Goal: Task Accomplishment & Management: Use online tool/utility

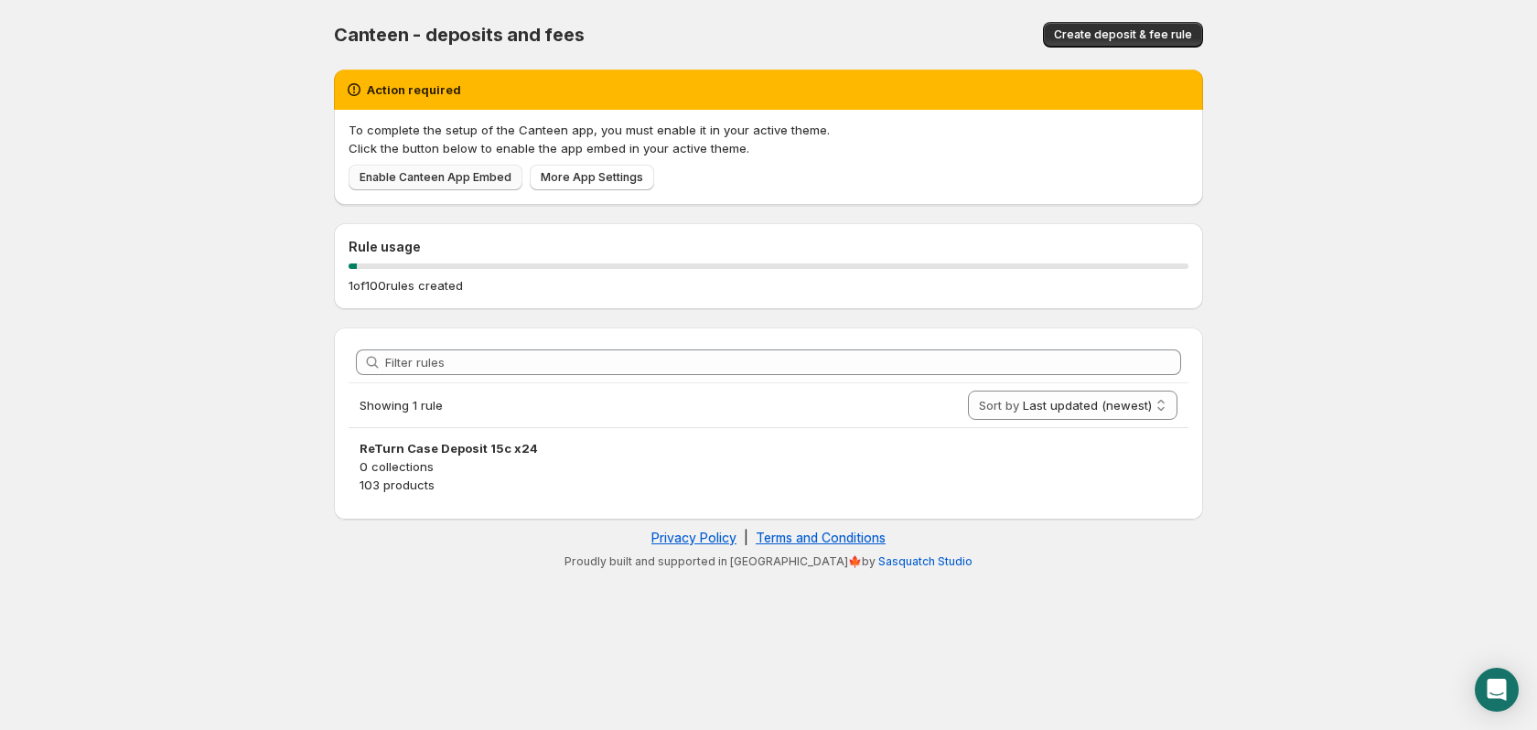
click at [437, 178] on span "Enable Canteen App Embed" at bounding box center [436, 177] width 152 height 15
click at [577, 180] on span "More App Settings" at bounding box center [592, 177] width 102 height 15
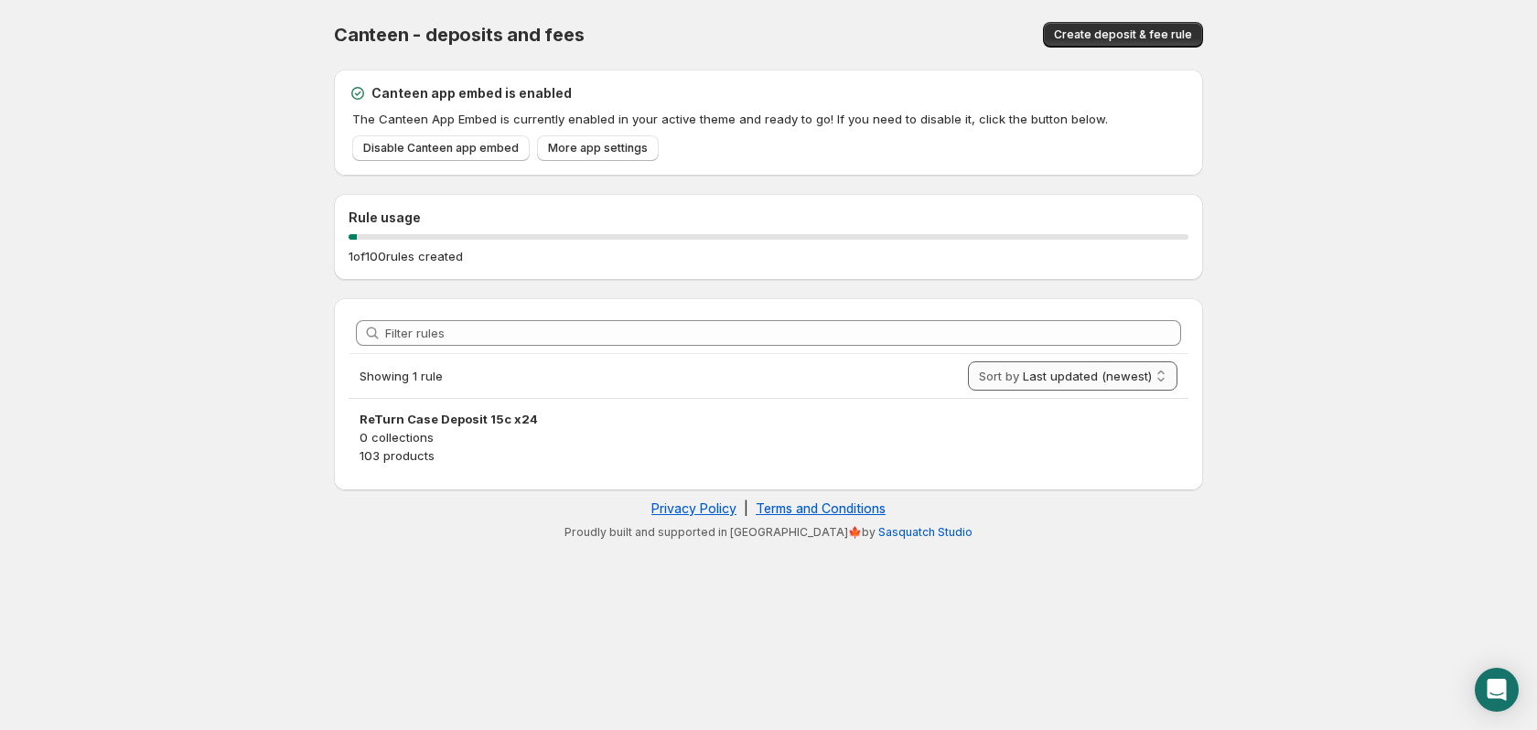
click at [1100, 383] on select "Last updated (newest) Last updated (oldest)" at bounding box center [1073, 375] width 210 height 29
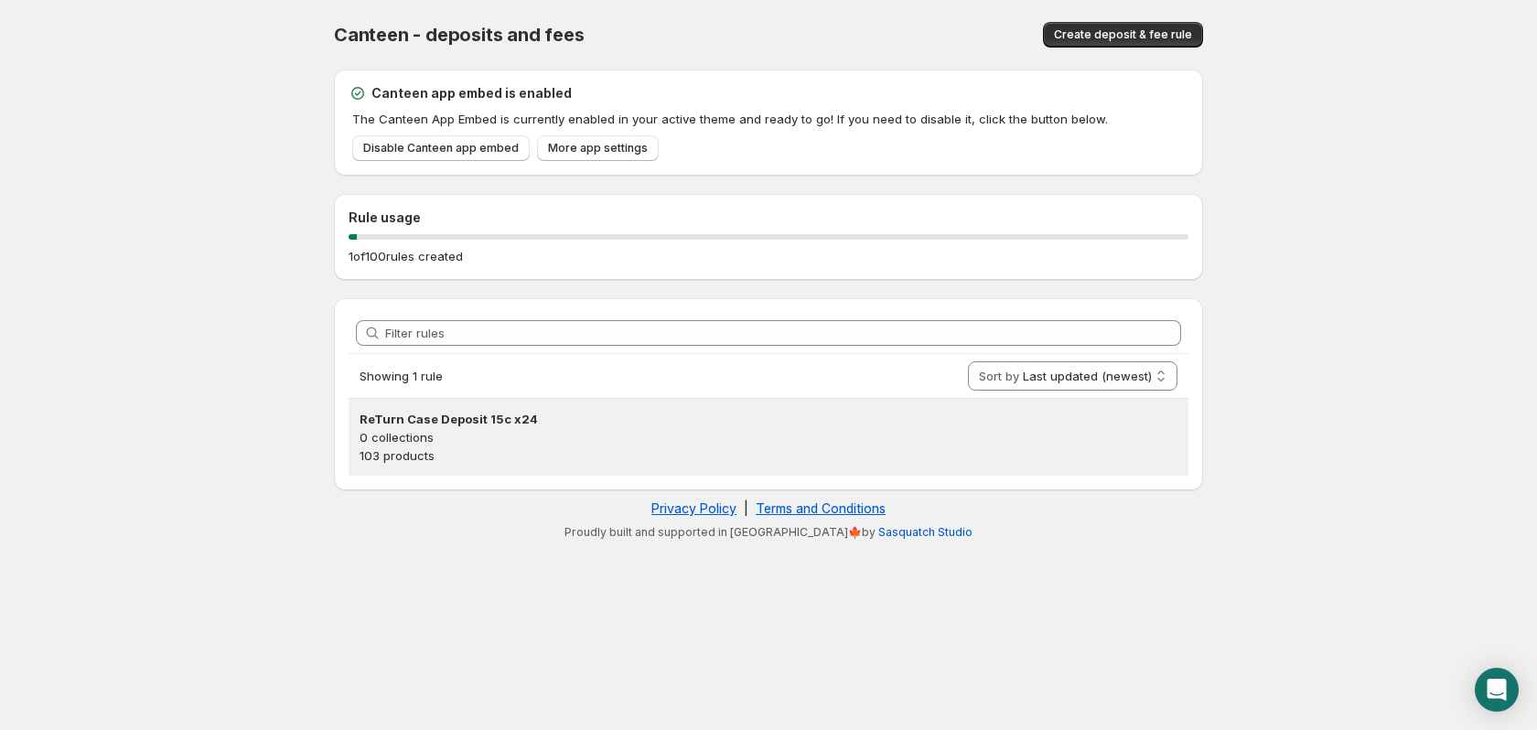
click at [500, 450] on p "103 products" at bounding box center [769, 456] width 818 height 18
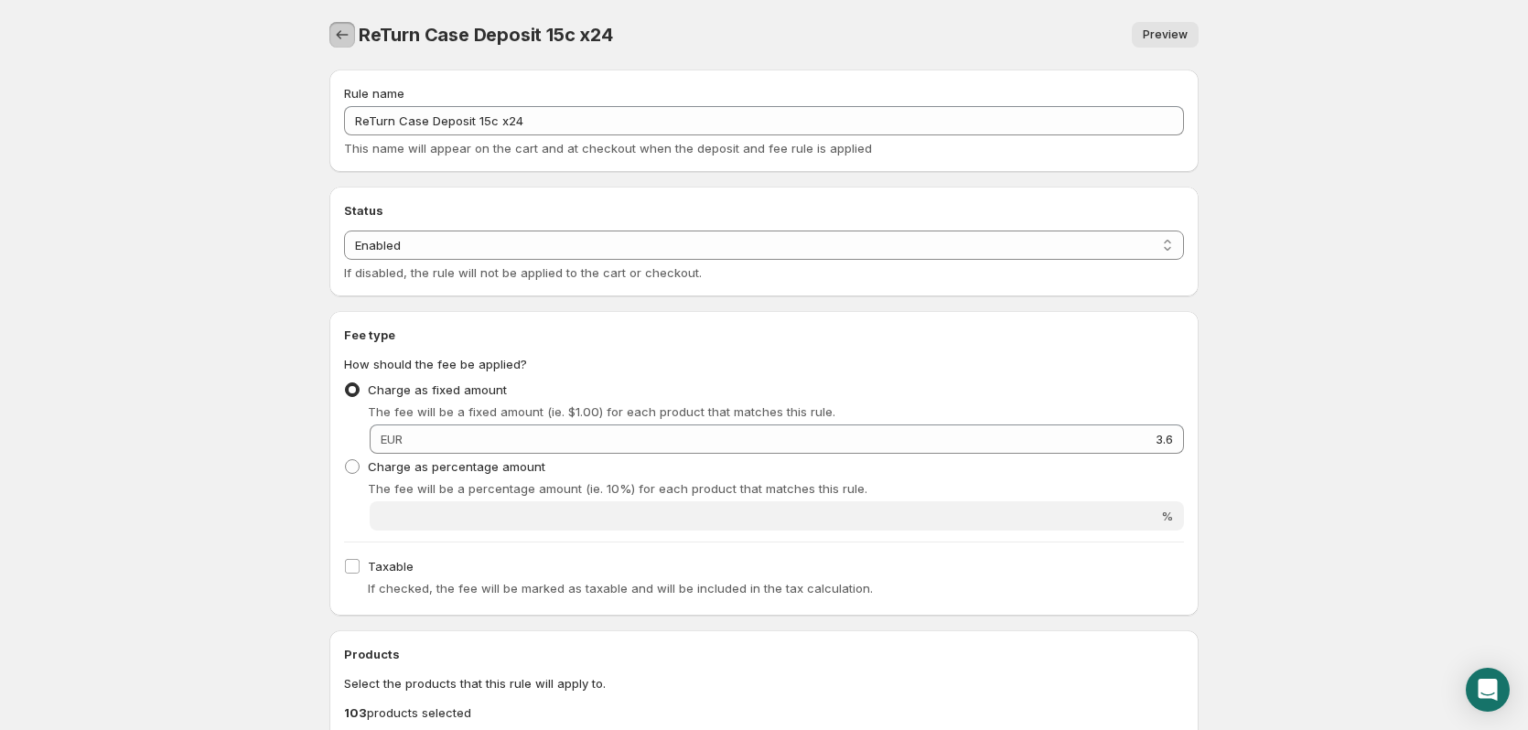
click at [340, 34] on icon "Settings" at bounding box center [342, 35] width 18 height 18
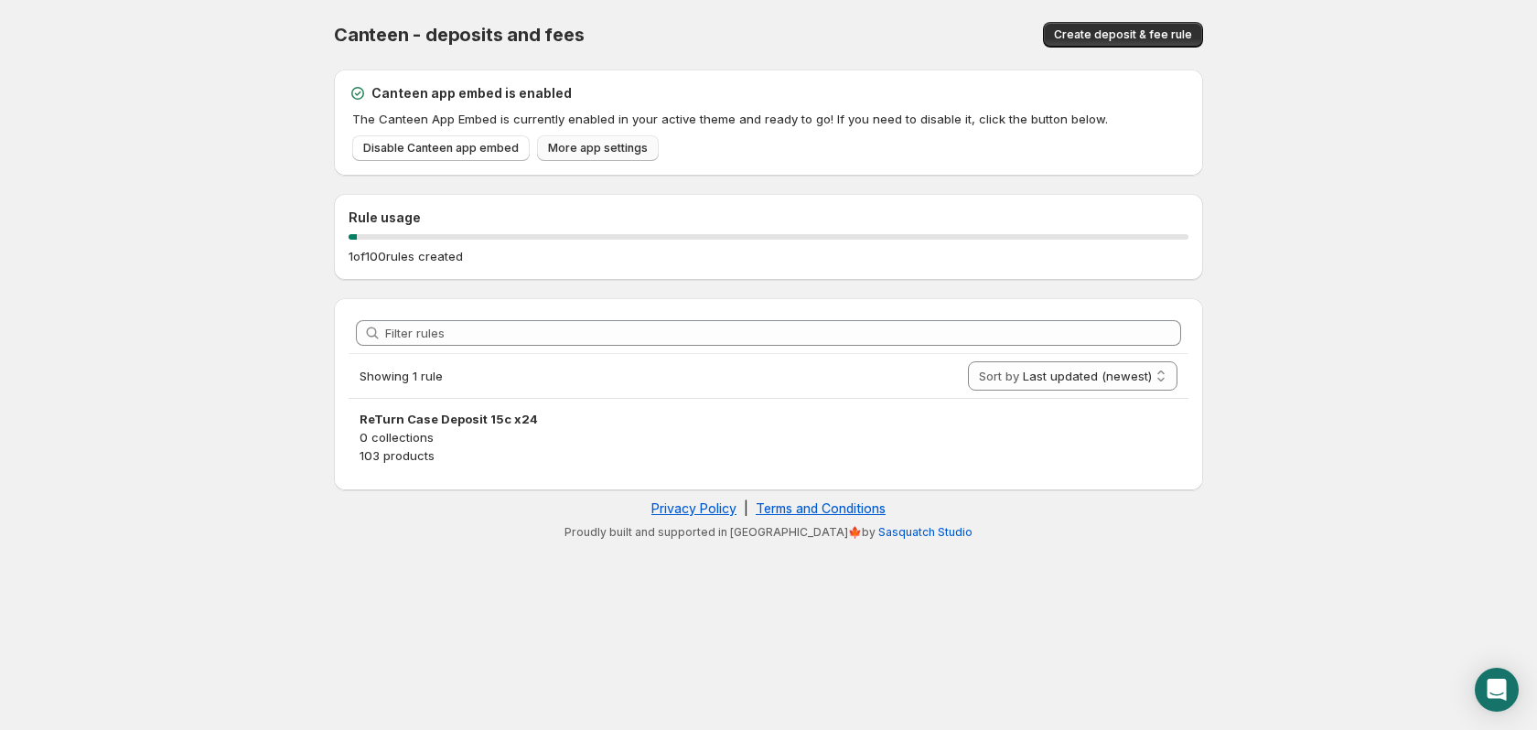
click at [572, 152] on span "More app settings" at bounding box center [598, 148] width 100 height 15
click at [1089, 27] on button "Create deposit & fee rule" at bounding box center [1123, 35] width 160 height 26
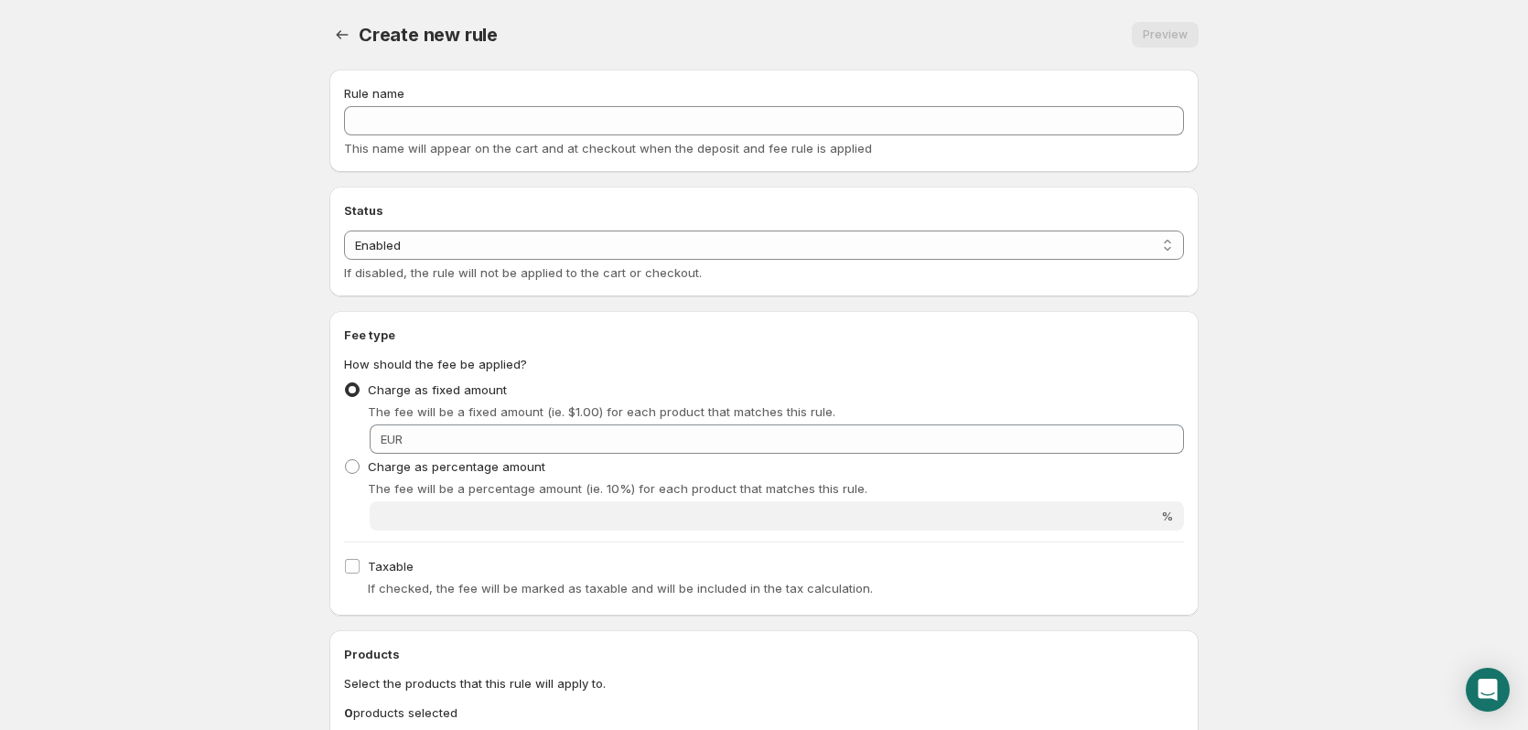
click at [1157, 34] on div "Preview" at bounding box center [1165, 35] width 67 height 26
click at [334, 36] on icon "Settings" at bounding box center [342, 35] width 18 height 18
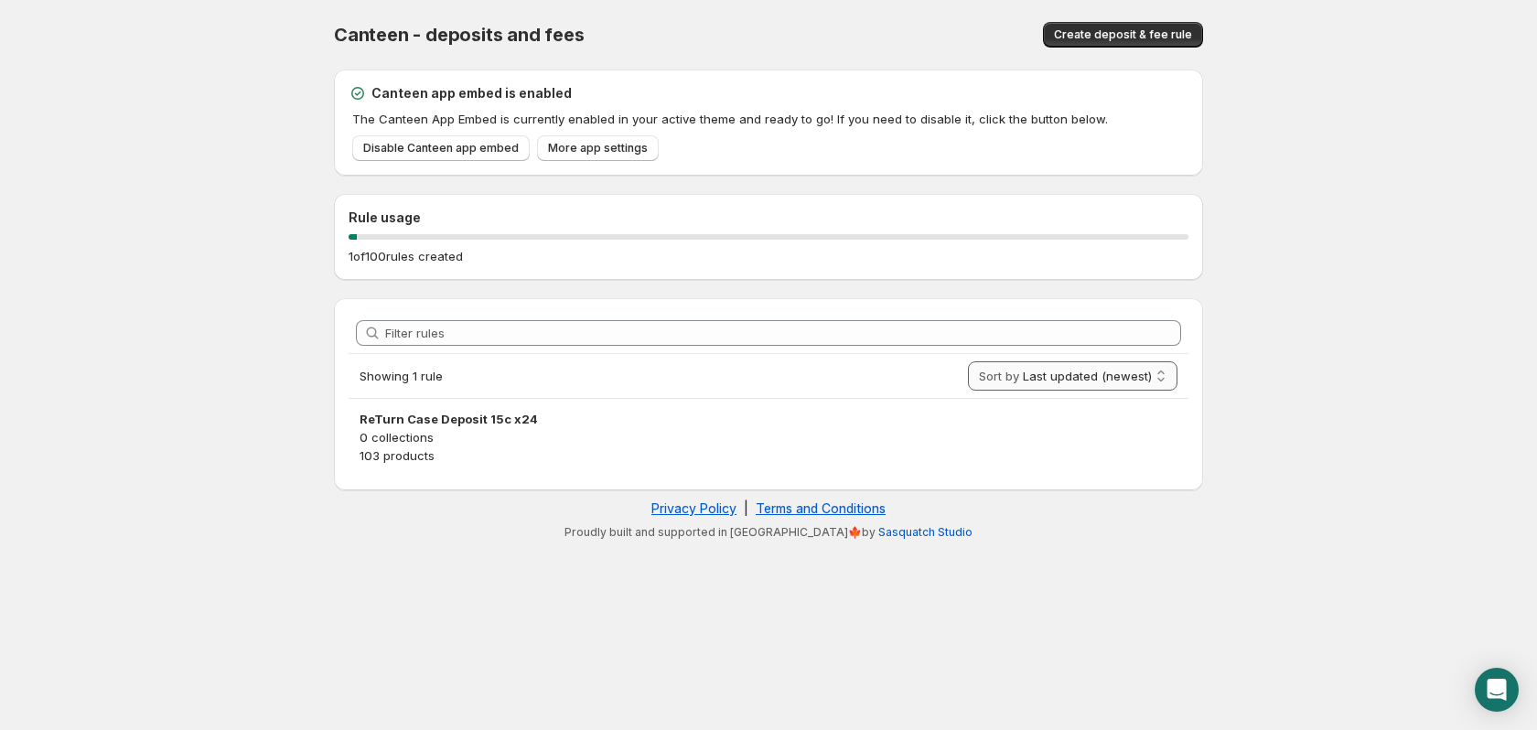
click at [1112, 382] on select "Last updated (newest) Last updated (oldest)" at bounding box center [1073, 375] width 210 height 29
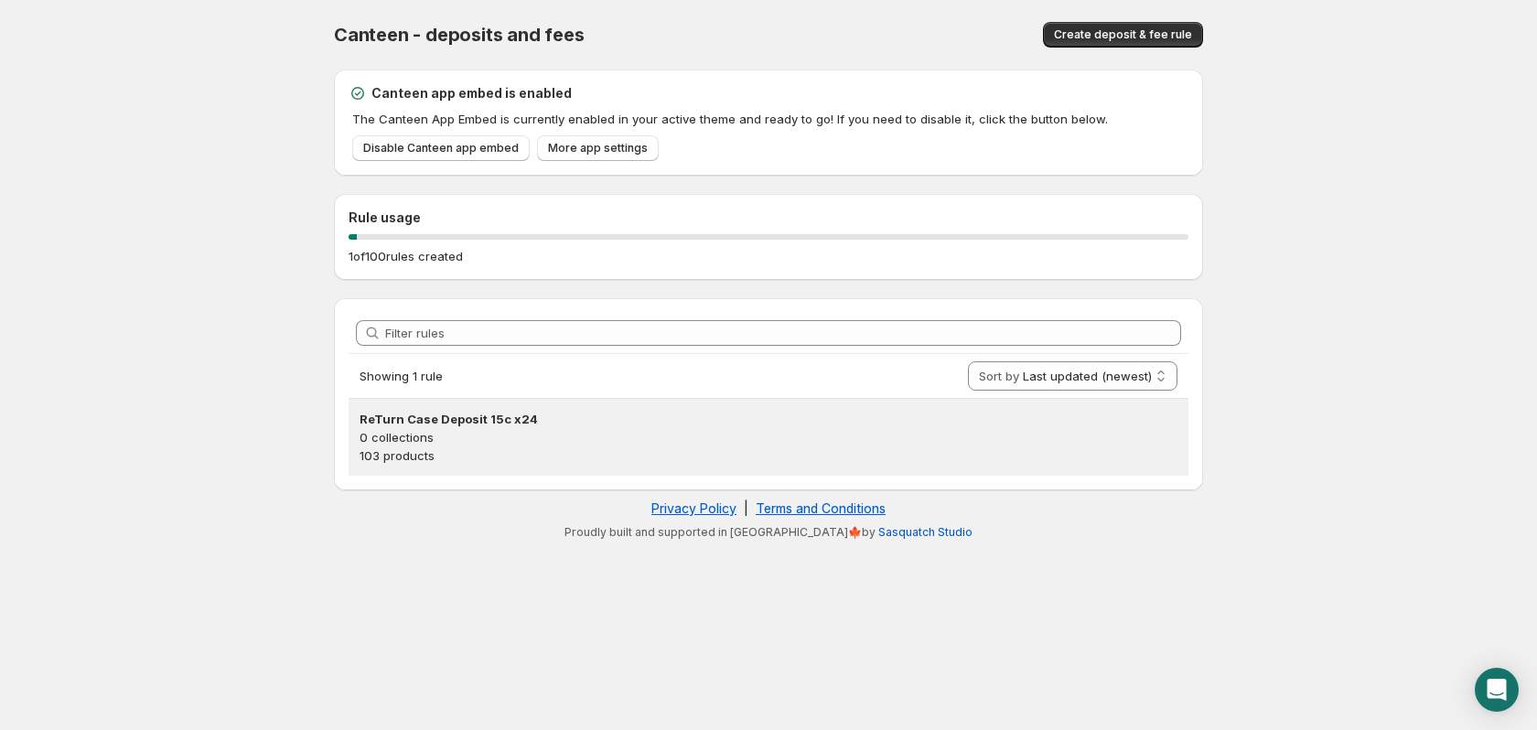
select select "DATE_MODIFIED_ASC"
click at [976, 361] on select "Last updated (newest) Last updated (oldest)" at bounding box center [1073, 375] width 210 height 29
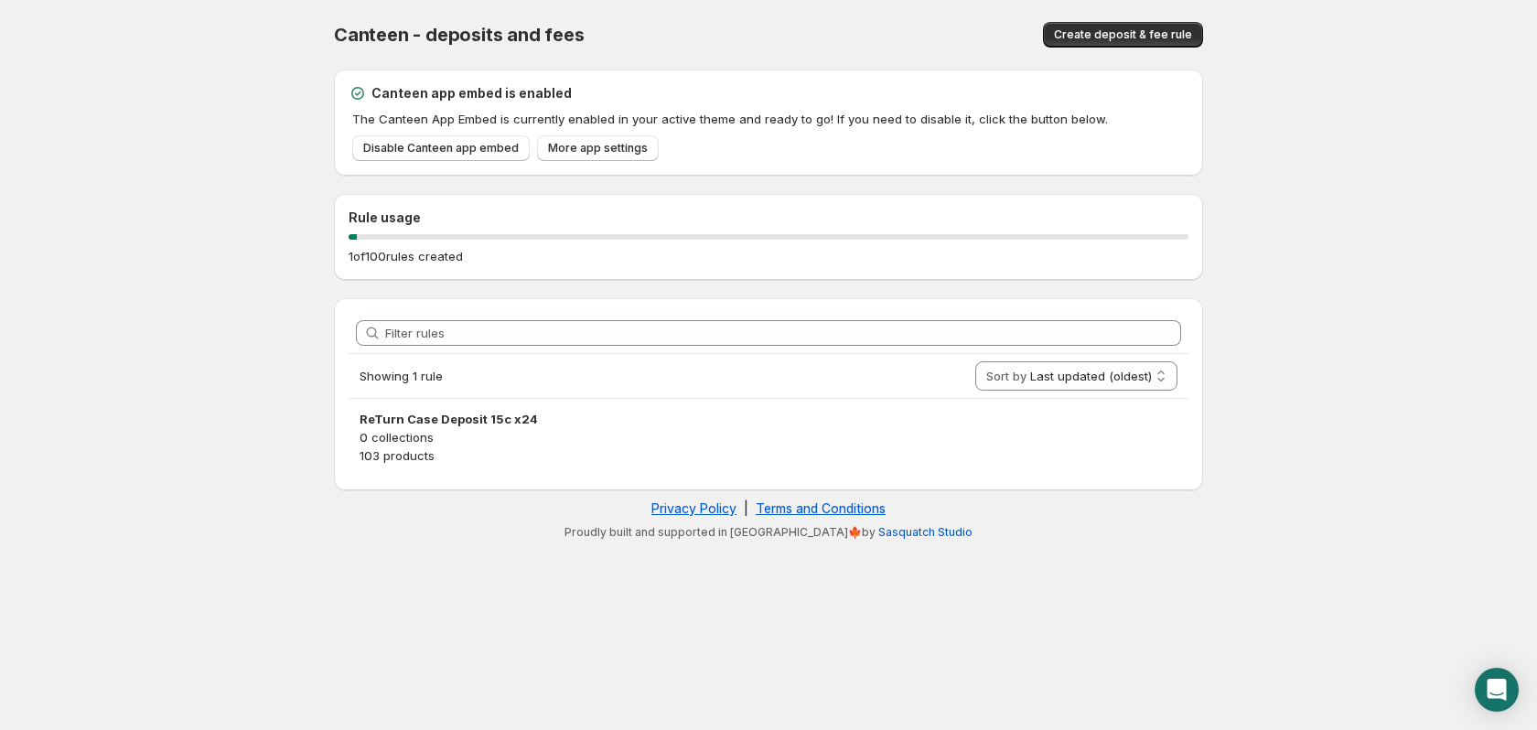
click at [357, 94] on icon at bounding box center [358, 94] width 6 height 5
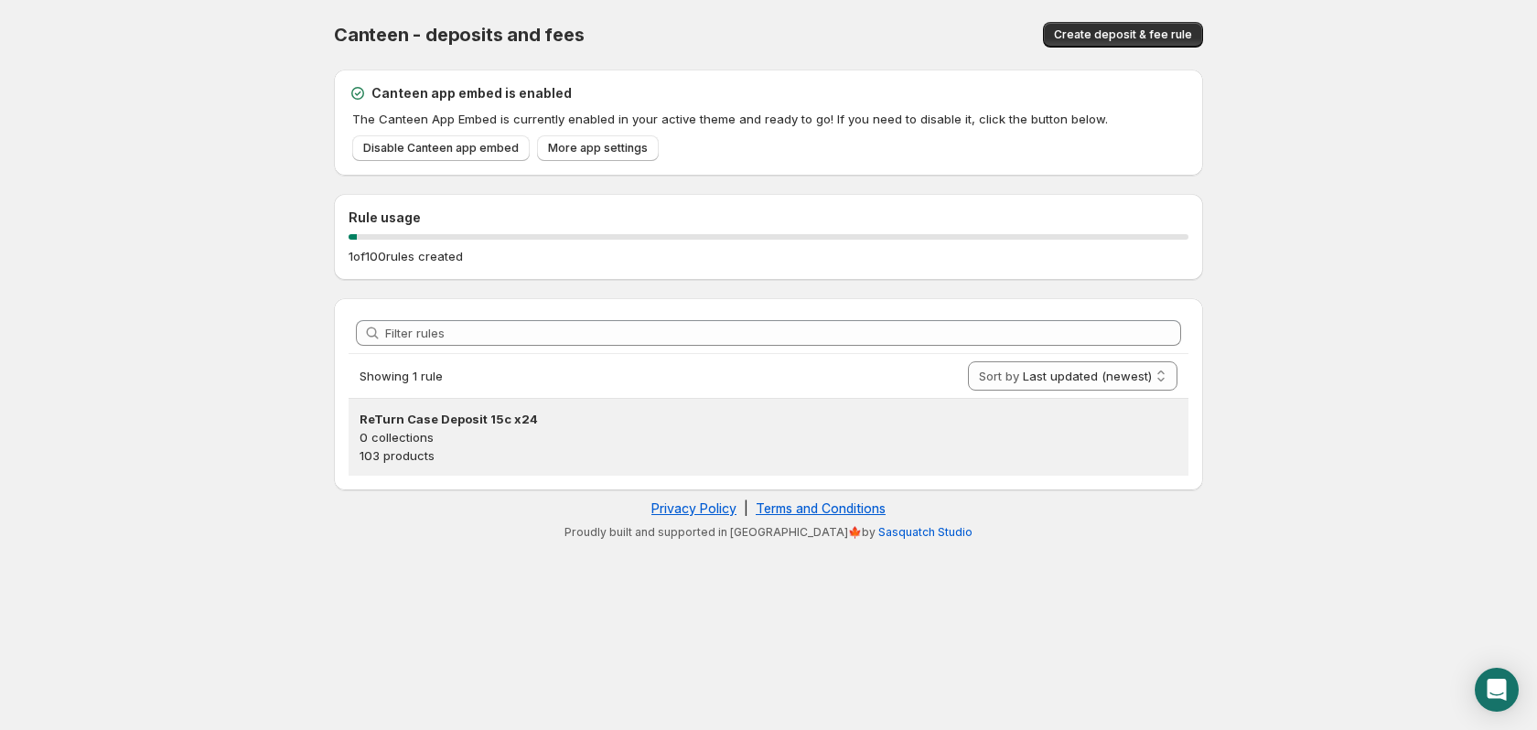
click at [486, 449] on p "103 products" at bounding box center [769, 456] width 818 height 18
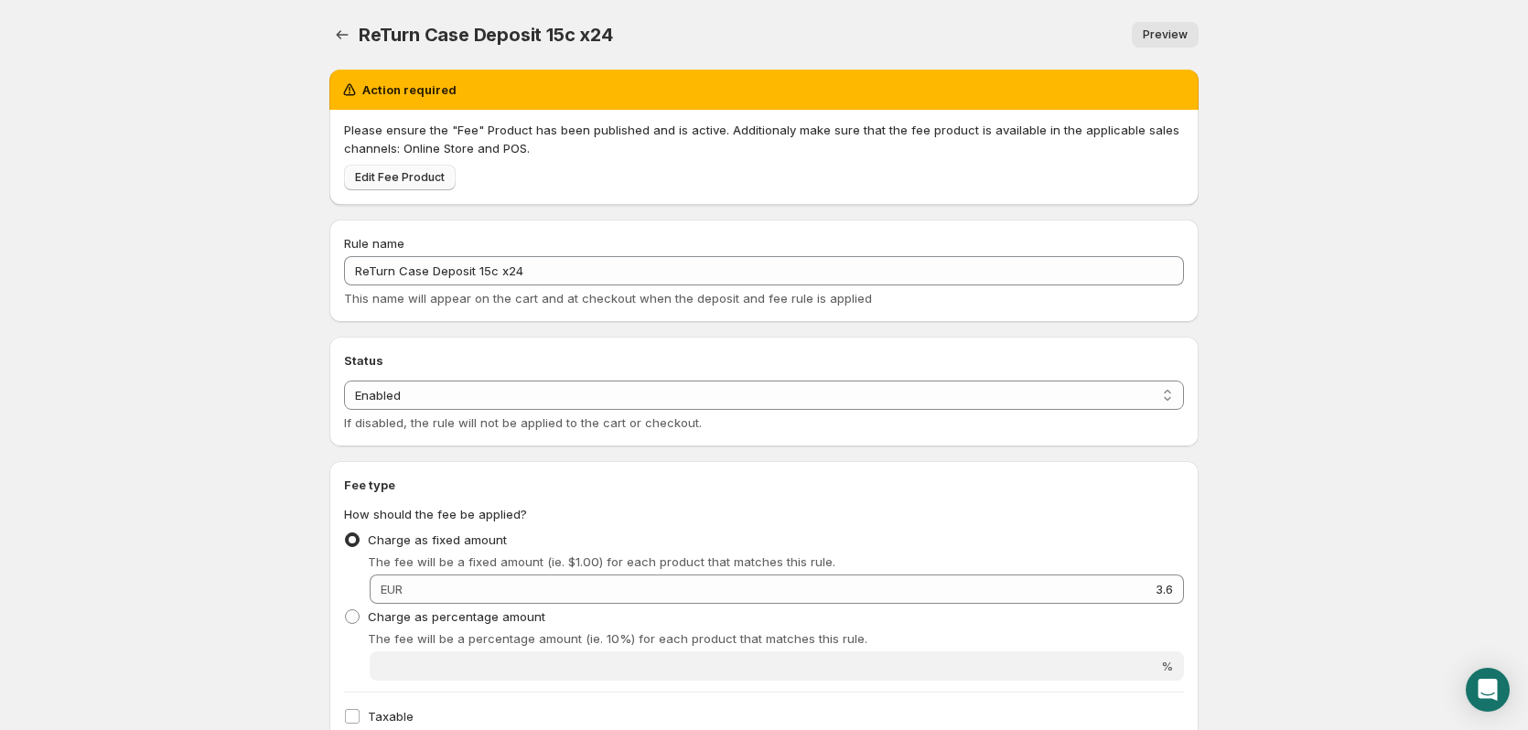
click at [401, 176] on span "Edit Fee Product" at bounding box center [400, 177] width 90 height 15
click at [389, 177] on span "Edit Fee Product" at bounding box center [400, 177] width 90 height 15
click at [1168, 398] on select "Enabled Disabled" at bounding box center [764, 395] width 840 height 29
select select "deactive"
click at [344, 410] on select "Enabled Disabled" at bounding box center [764, 395] width 840 height 29
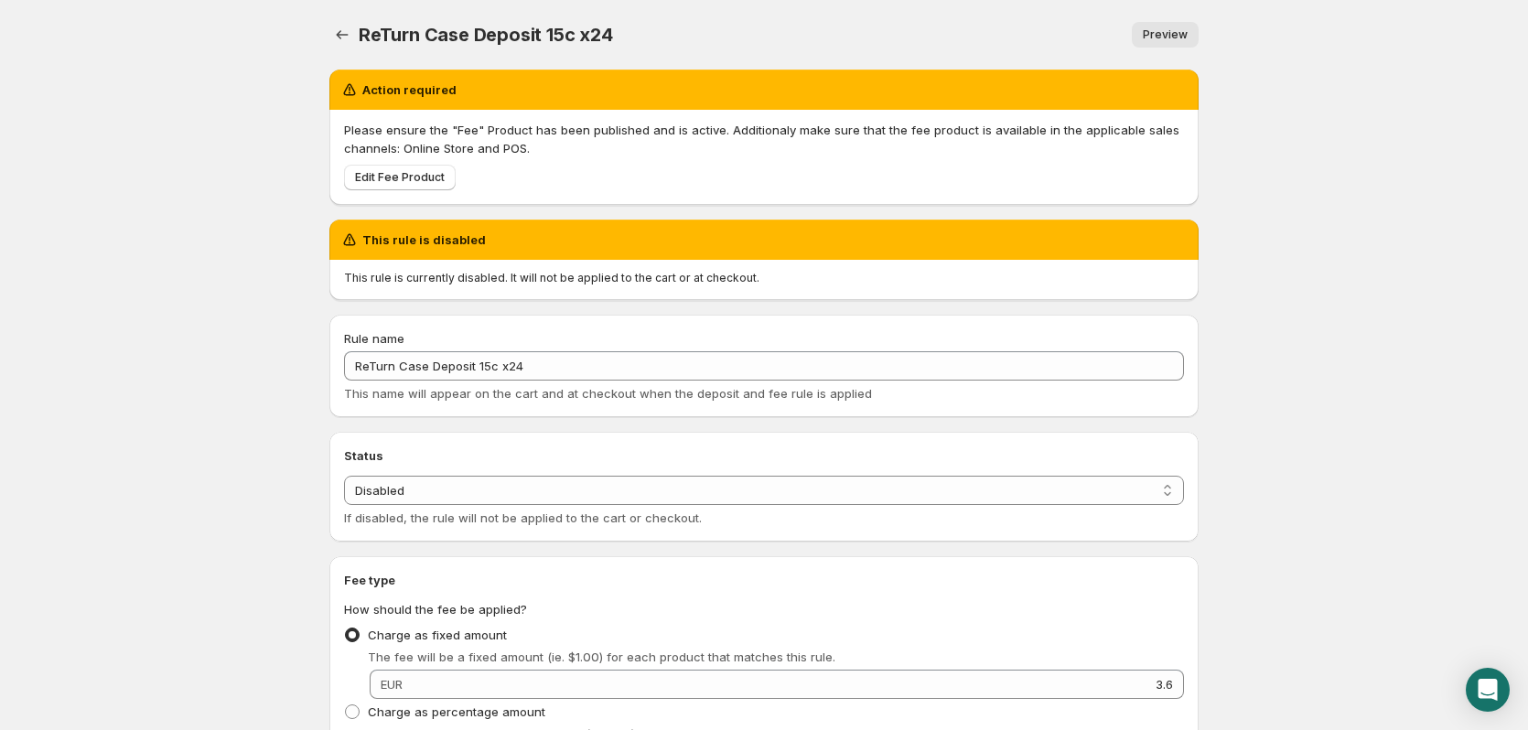
click at [1165, 38] on span "Preview" at bounding box center [1165, 34] width 45 height 15
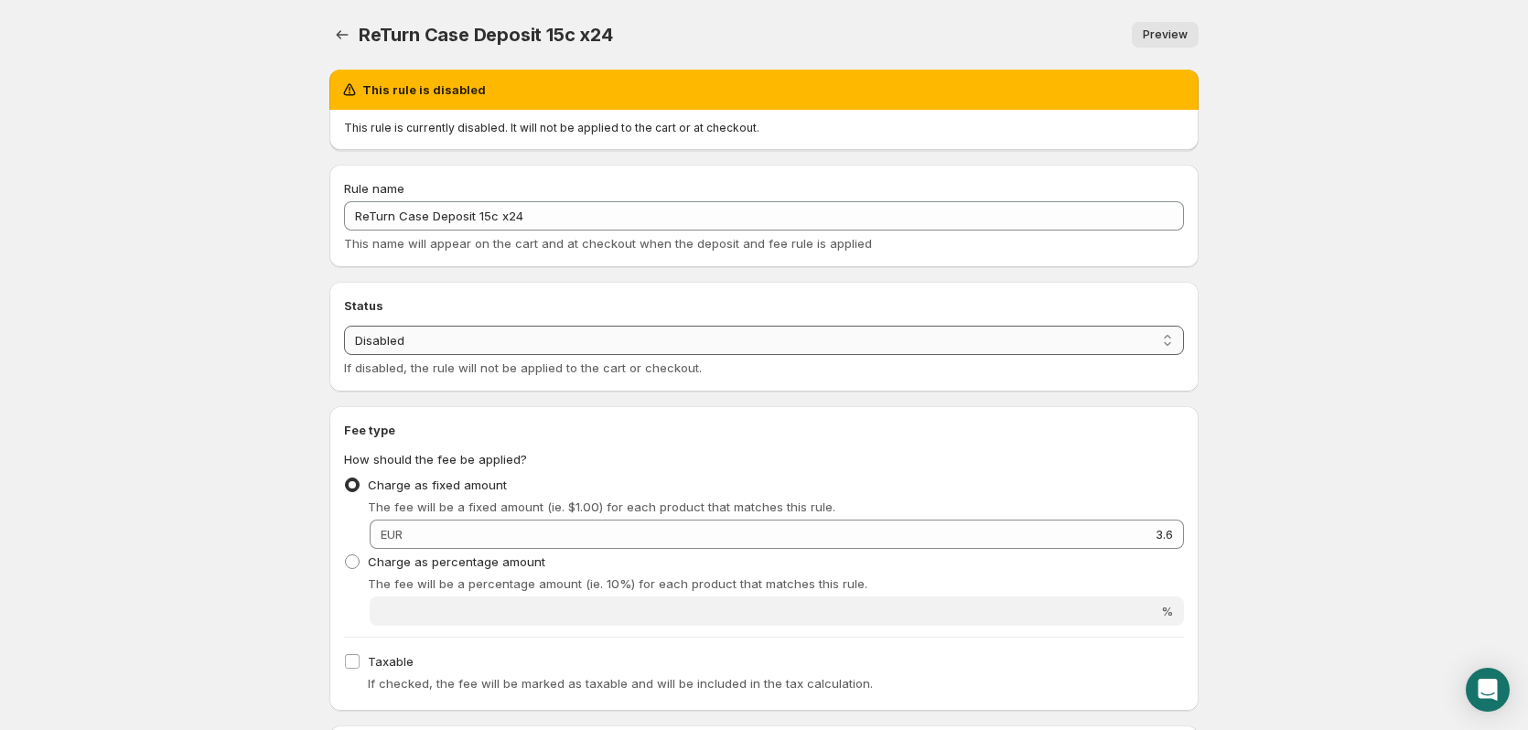
click at [1156, 341] on select "Enabled Disabled" at bounding box center [764, 340] width 840 height 29
select select "active"
click at [344, 326] on select "Enabled Disabled" at bounding box center [764, 340] width 840 height 29
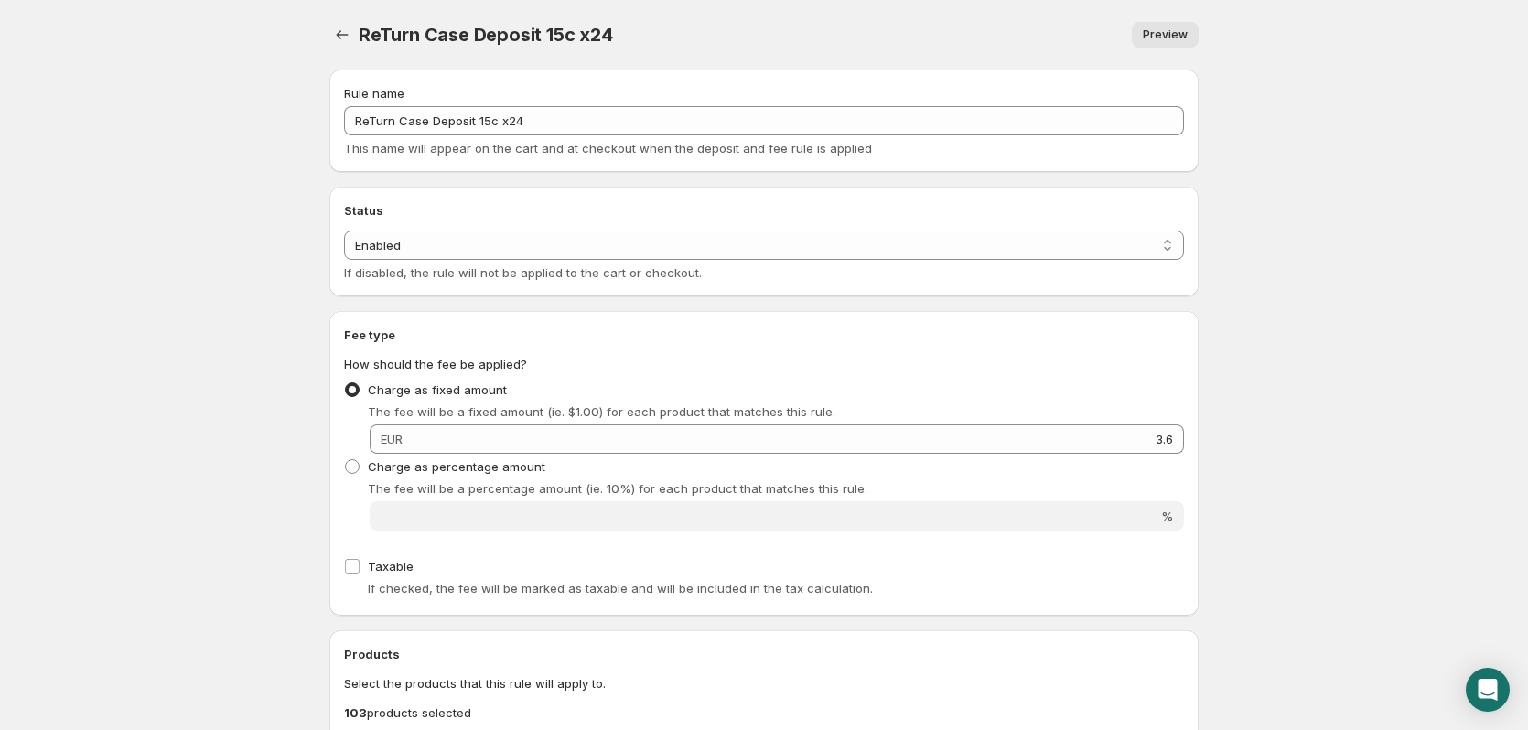
click at [409, 691] on p "Select the products that this rule will apply to." at bounding box center [764, 683] width 840 height 18
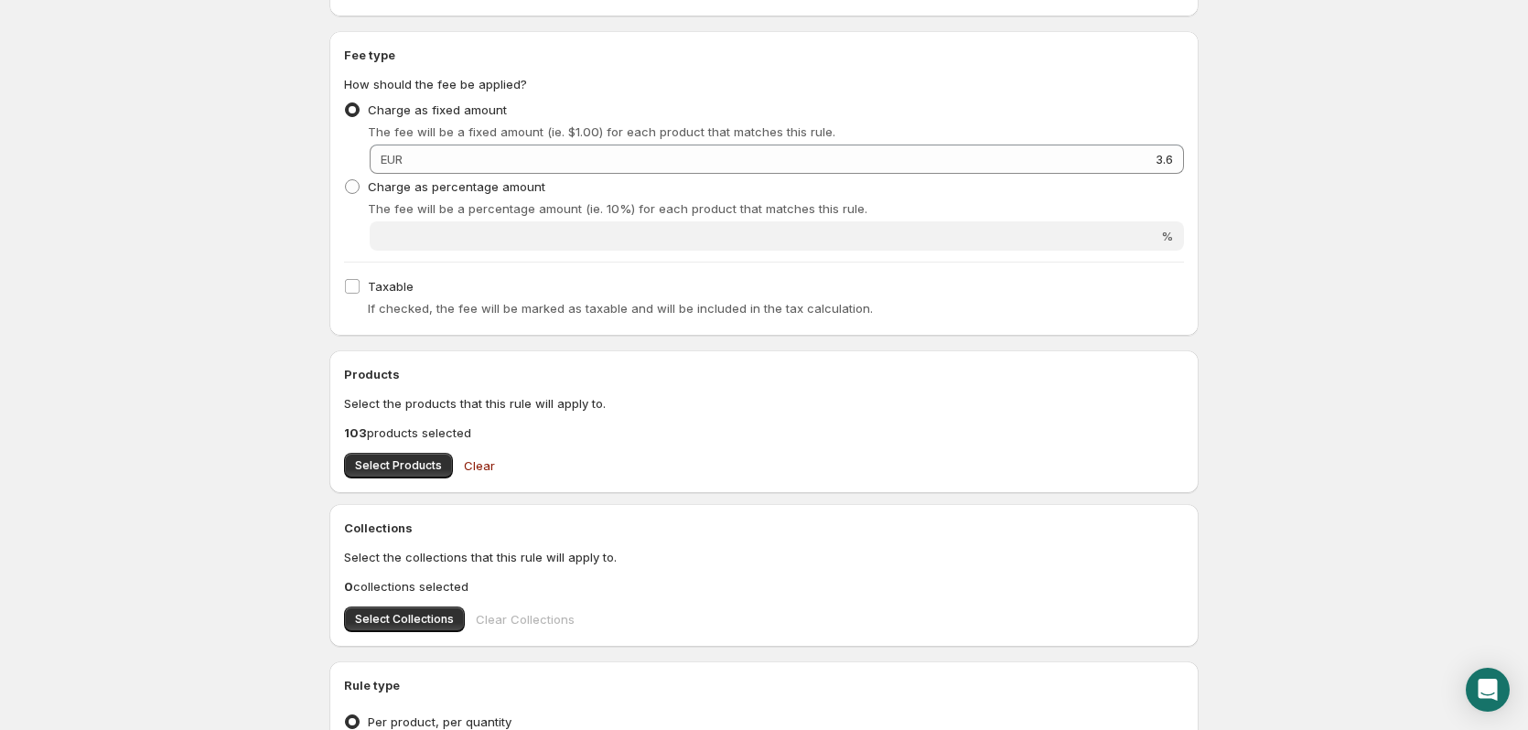
scroll to position [281, 0]
click at [400, 463] on span "Select Products" at bounding box center [398, 465] width 87 height 15
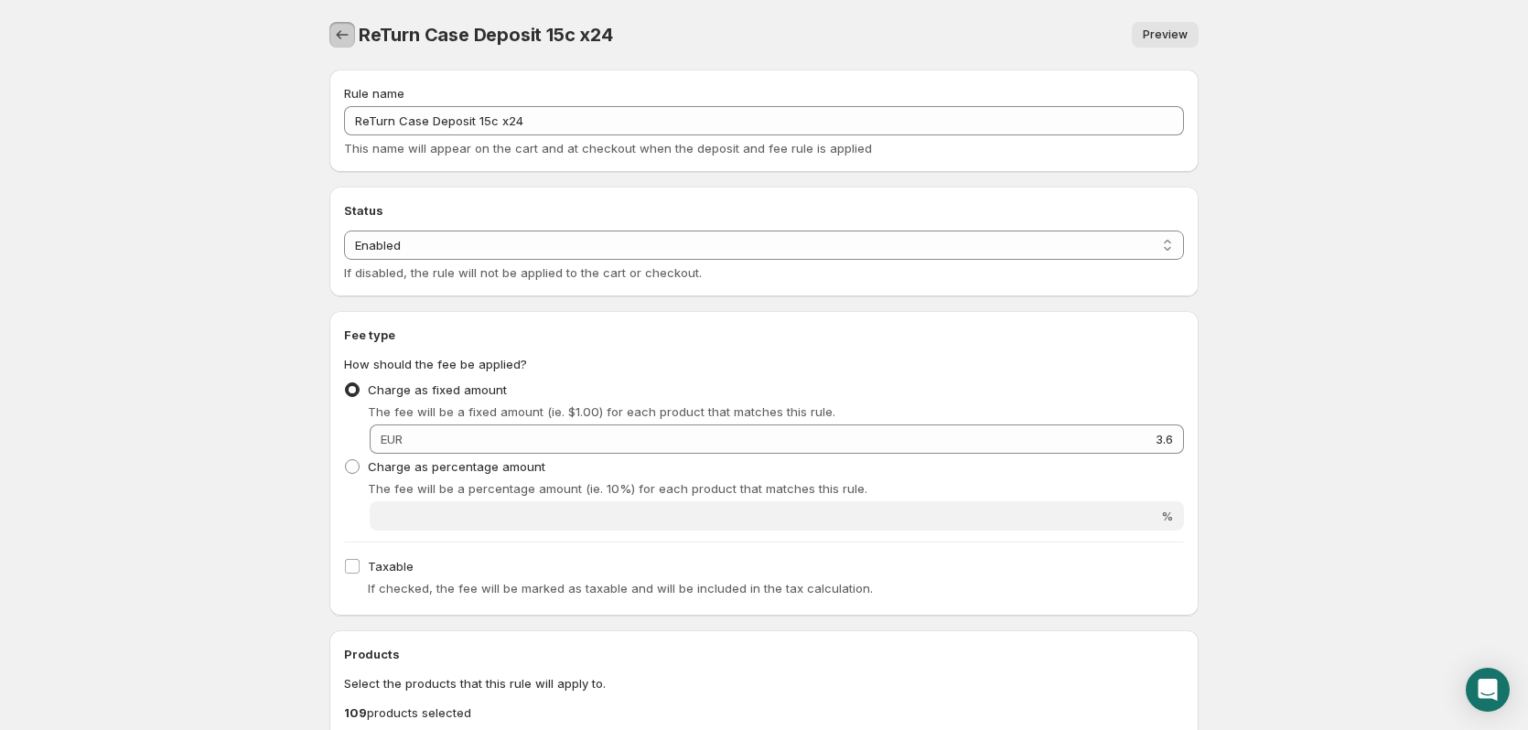
click at [339, 35] on icon "Settings" at bounding box center [343, 34] width 12 height 9
click at [345, 35] on icon "Settings" at bounding box center [342, 35] width 18 height 18
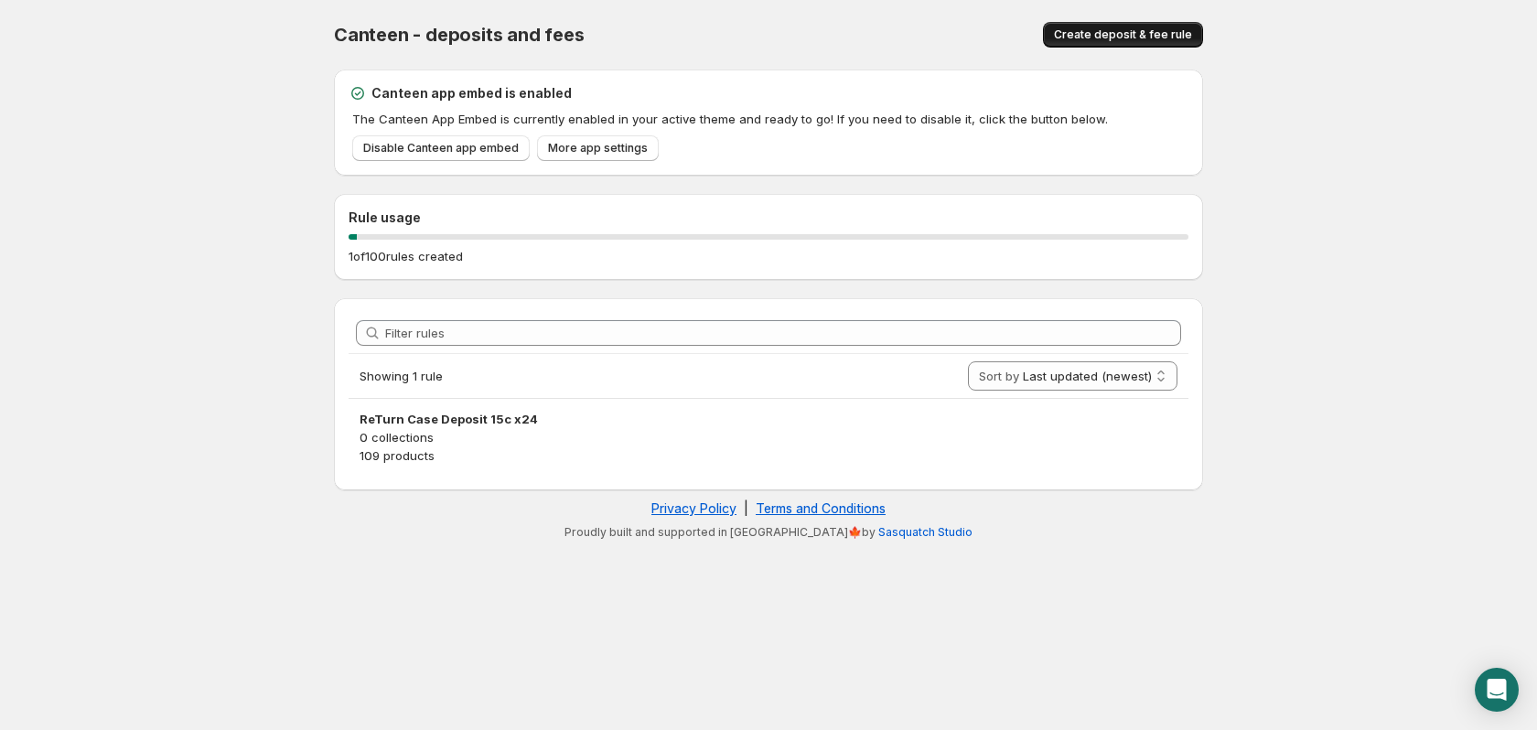
click at [1117, 40] on span "Create deposit & fee rule" at bounding box center [1123, 34] width 138 height 15
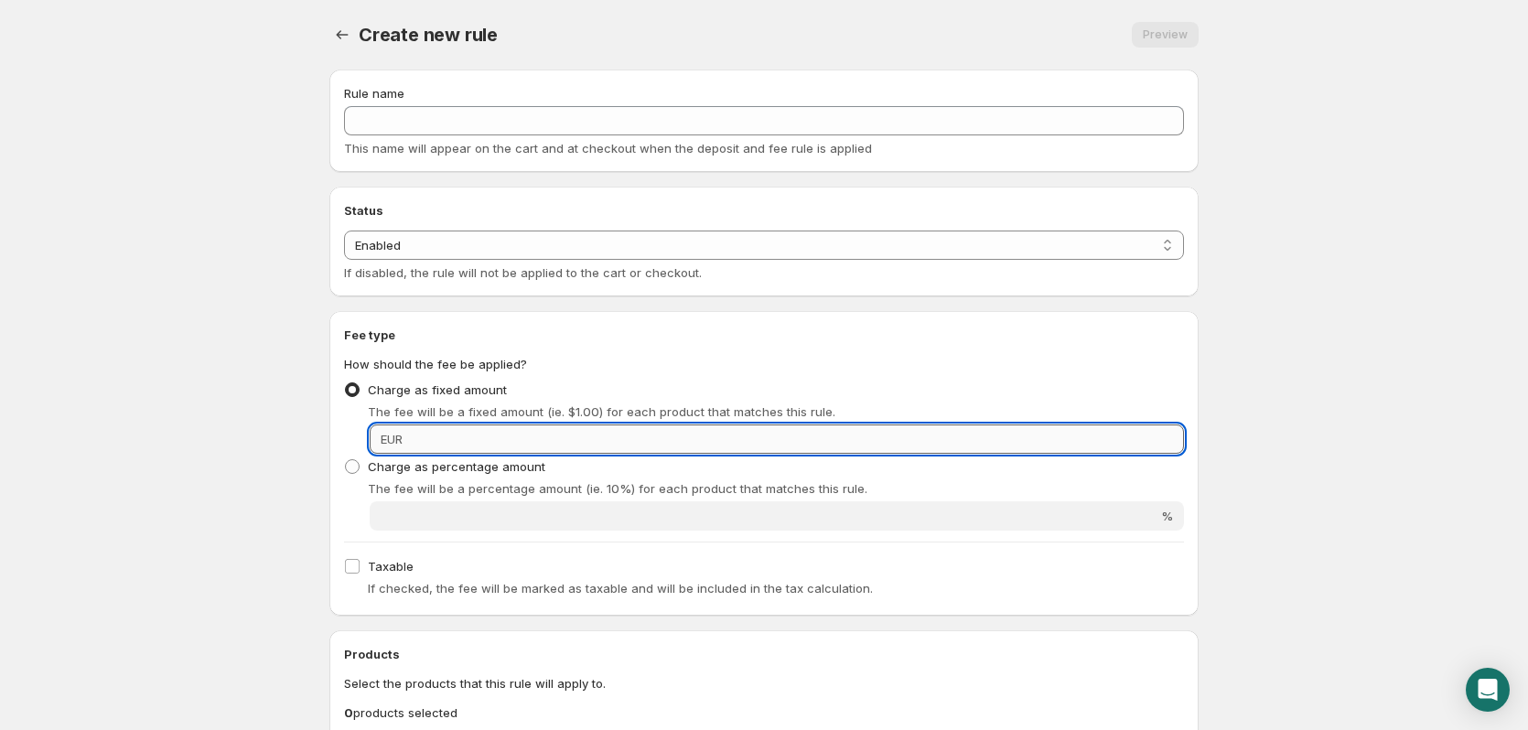
click at [432, 444] on input "Fixed amount" at bounding box center [796, 439] width 776 height 29
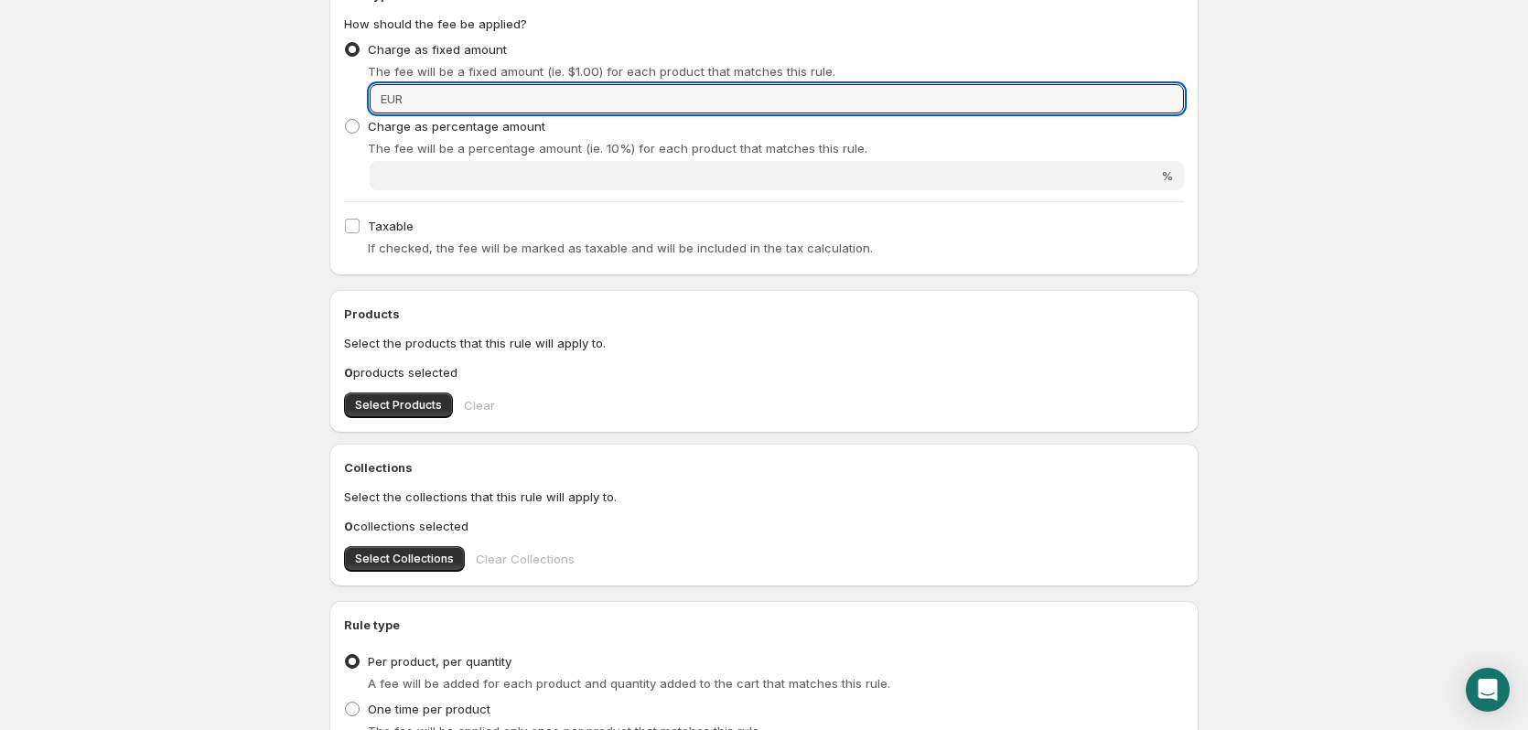
scroll to position [301, 0]
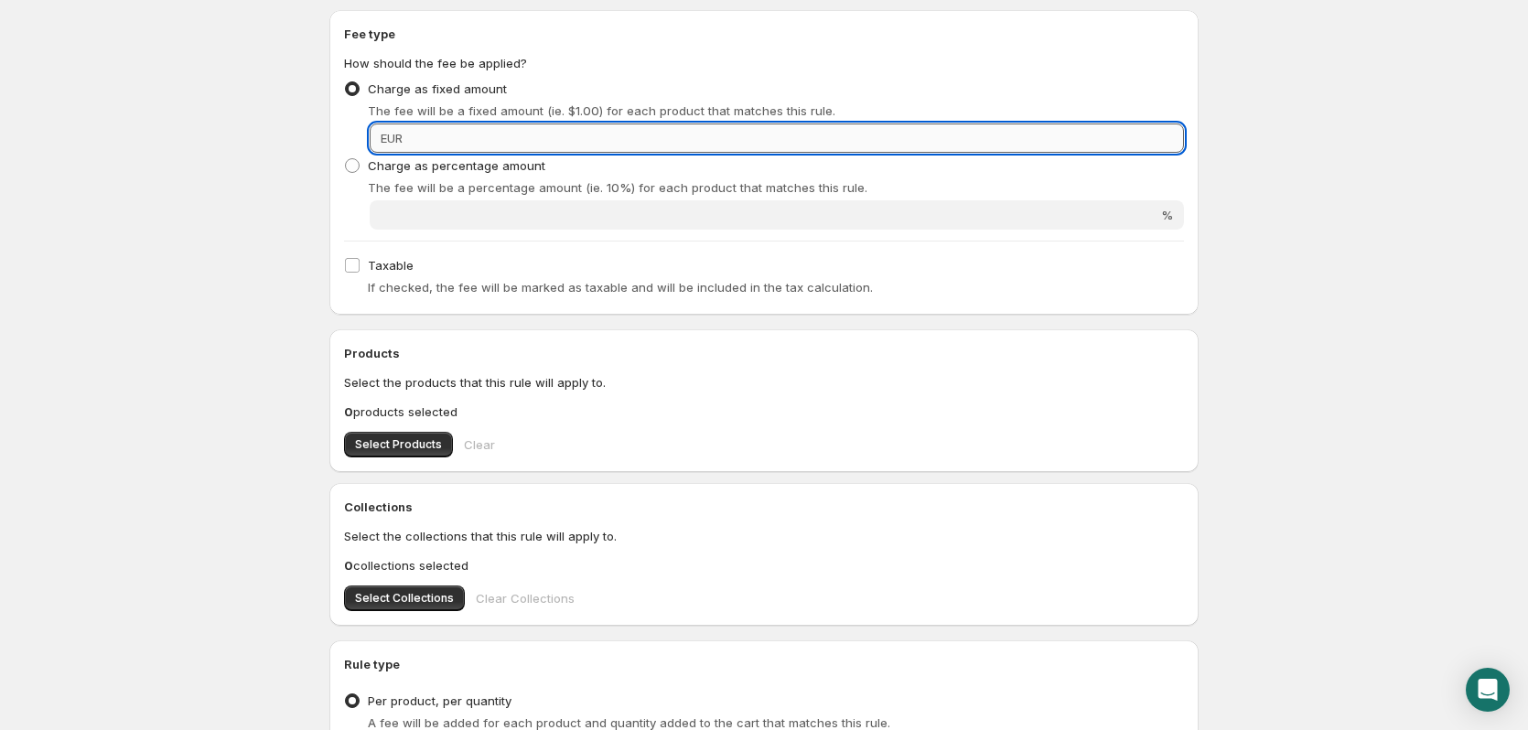
click at [445, 141] on input "Fixed amount" at bounding box center [796, 138] width 776 height 29
type input ".15"
click at [938, 354] on h2 "Products" at bounding box center [764, 353] width 840 height 18
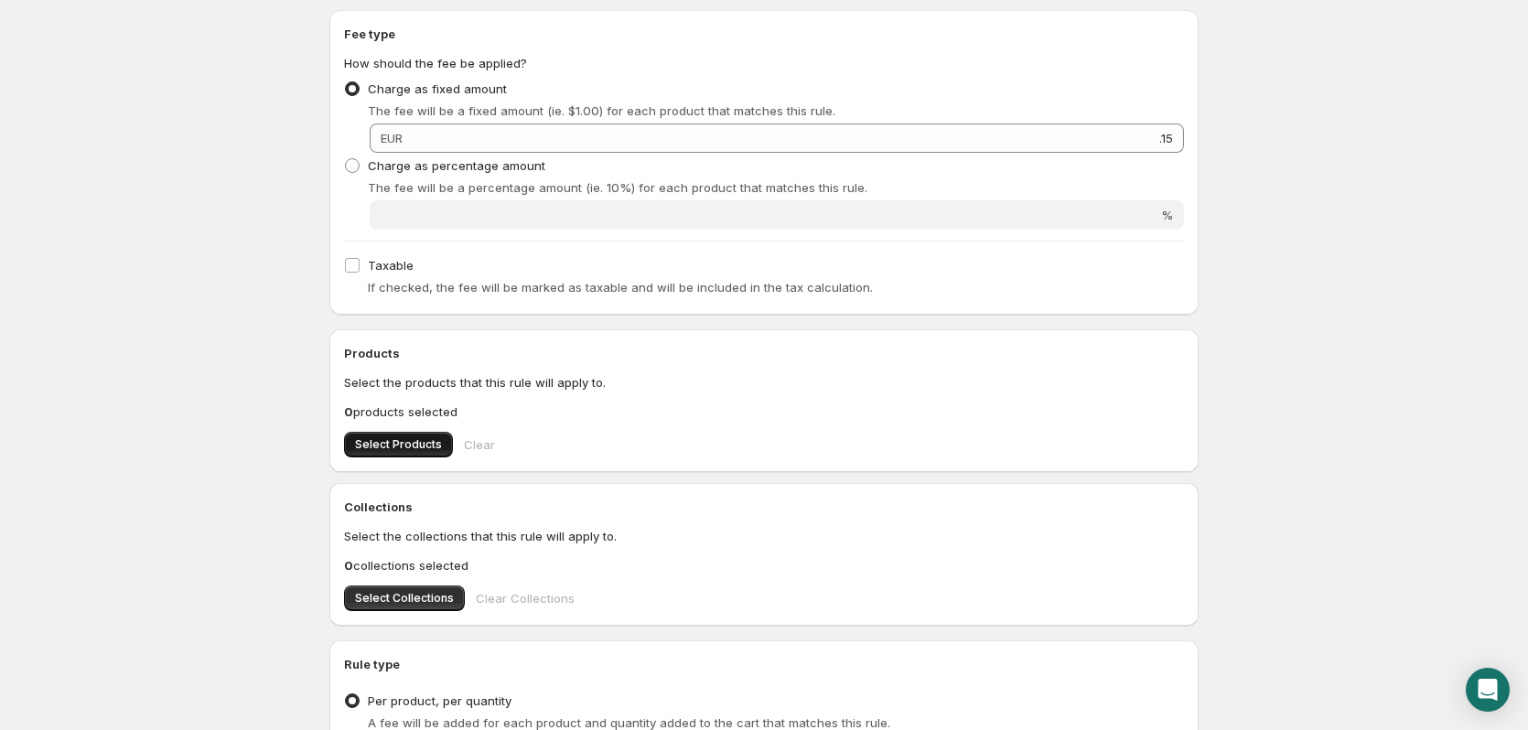
click at [403, 448] on span "Select Products" at bounding box center [398, 444] width 87 height 15
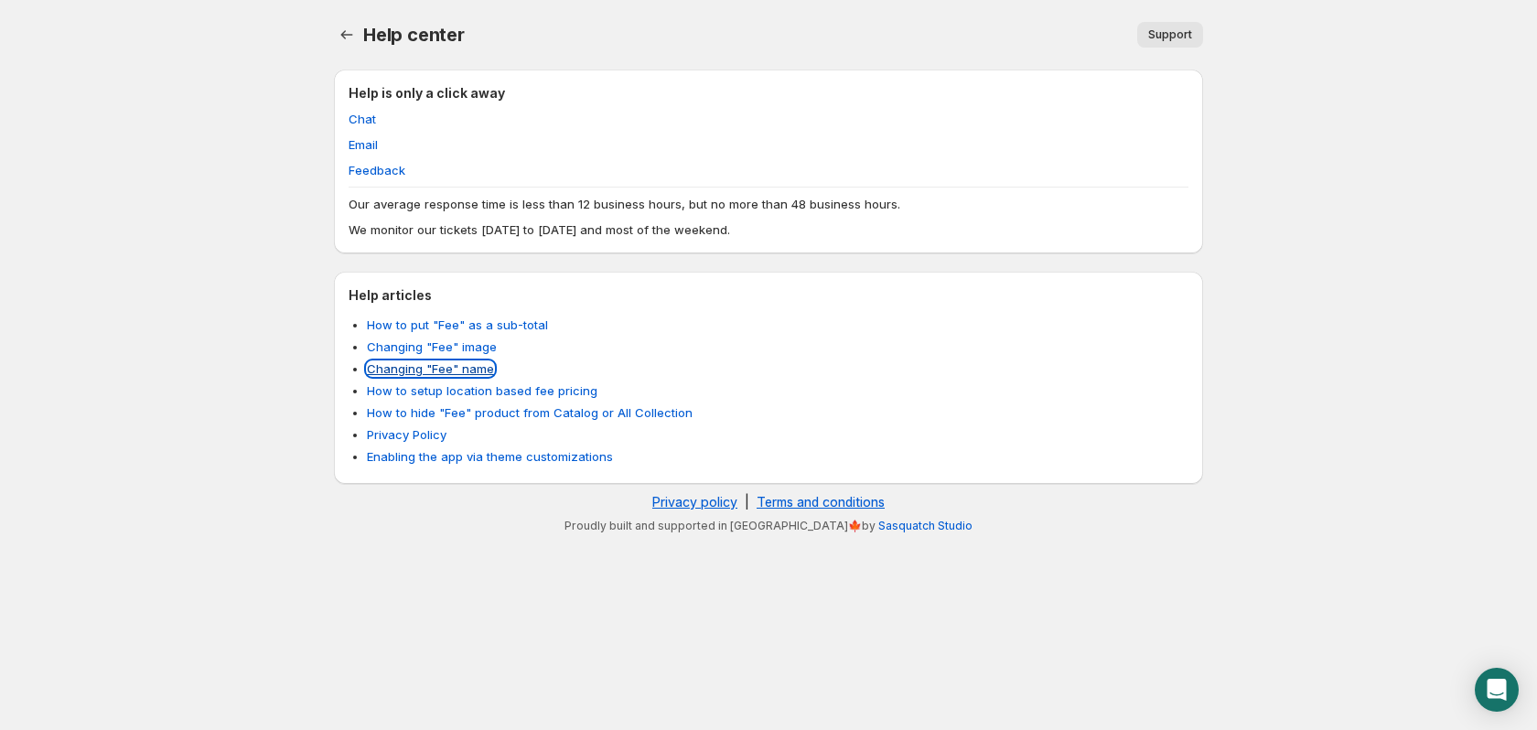
click at [464, 371] on link "Changing "Fee" name" at bounding box center [430, 368] width 127 height 15
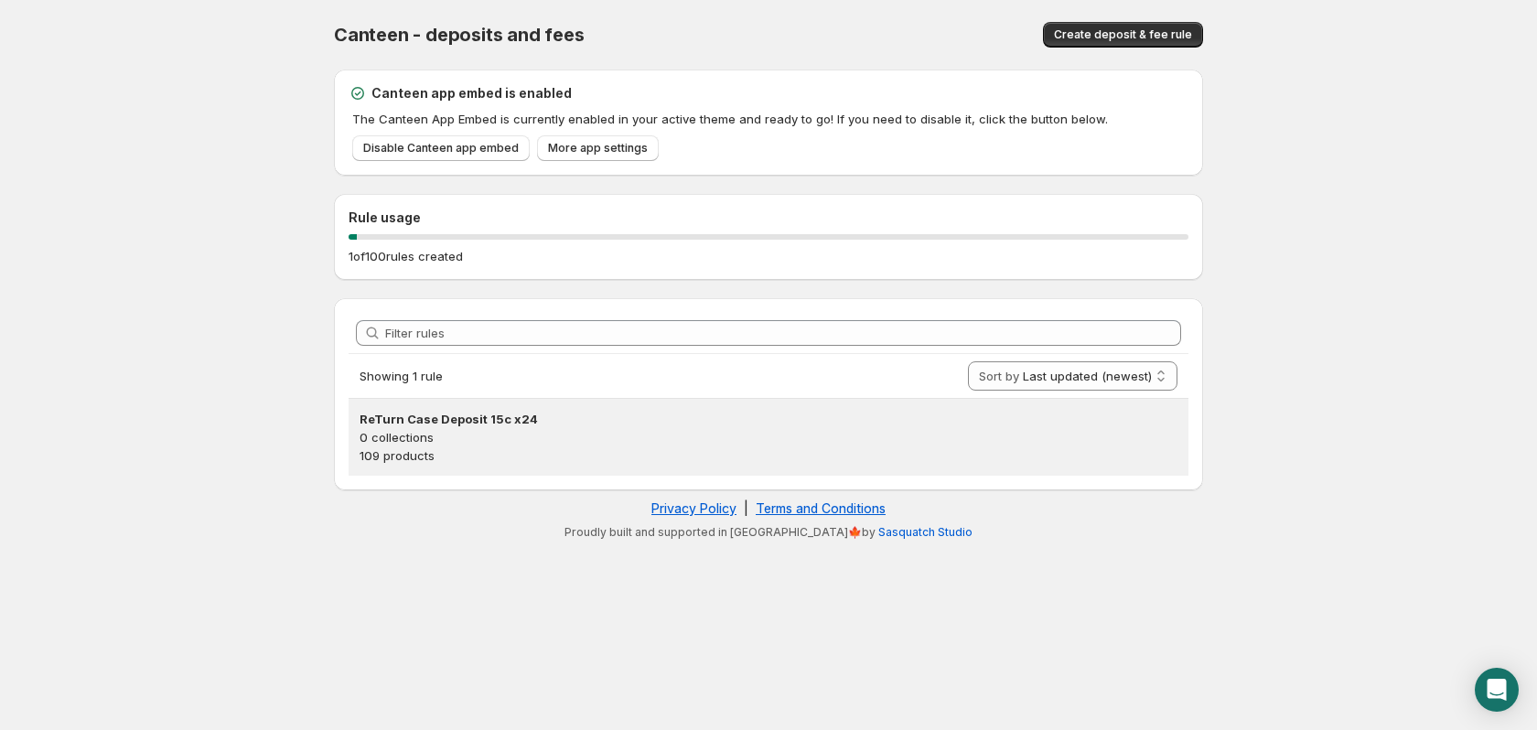
click at [515, 428] on p "0 collections" at bounding box center [769, 437] width 818 height 18
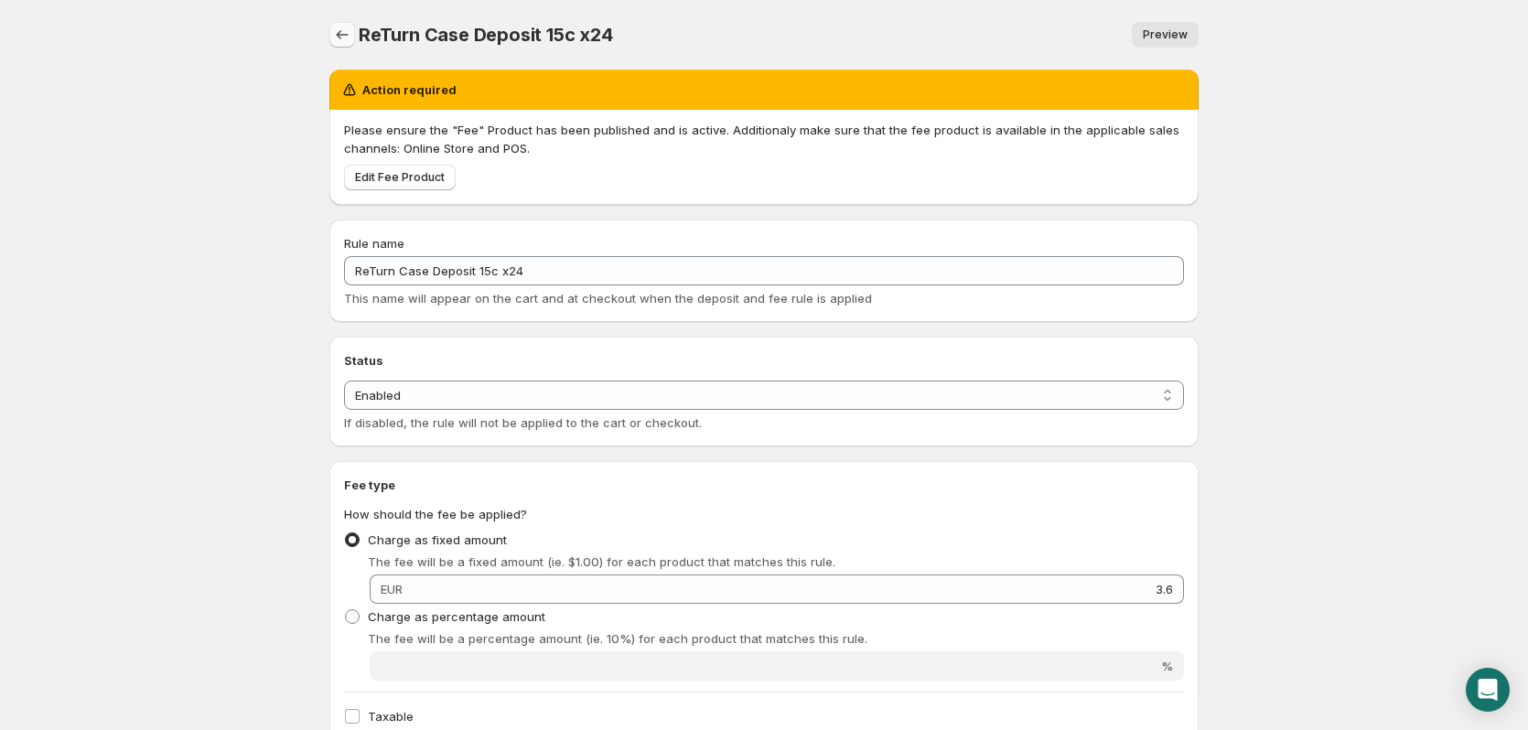
click at [343, 33] on icon "Settings" at bounding box center [342, 35] width 18 height 18
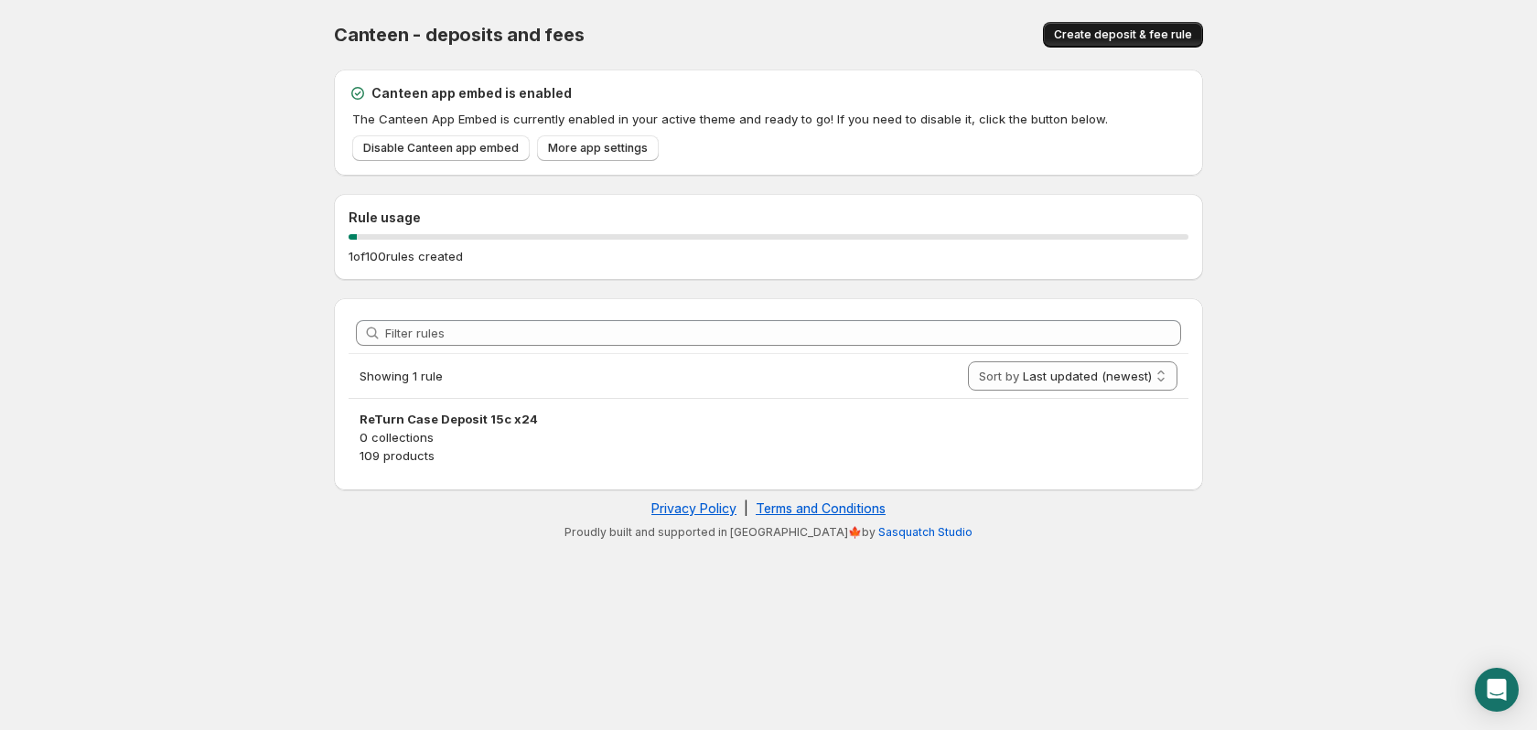
click at [1130, 35] on span "Create deposit & fee rule" at bounding box center [1123, 34] width 138 height 15
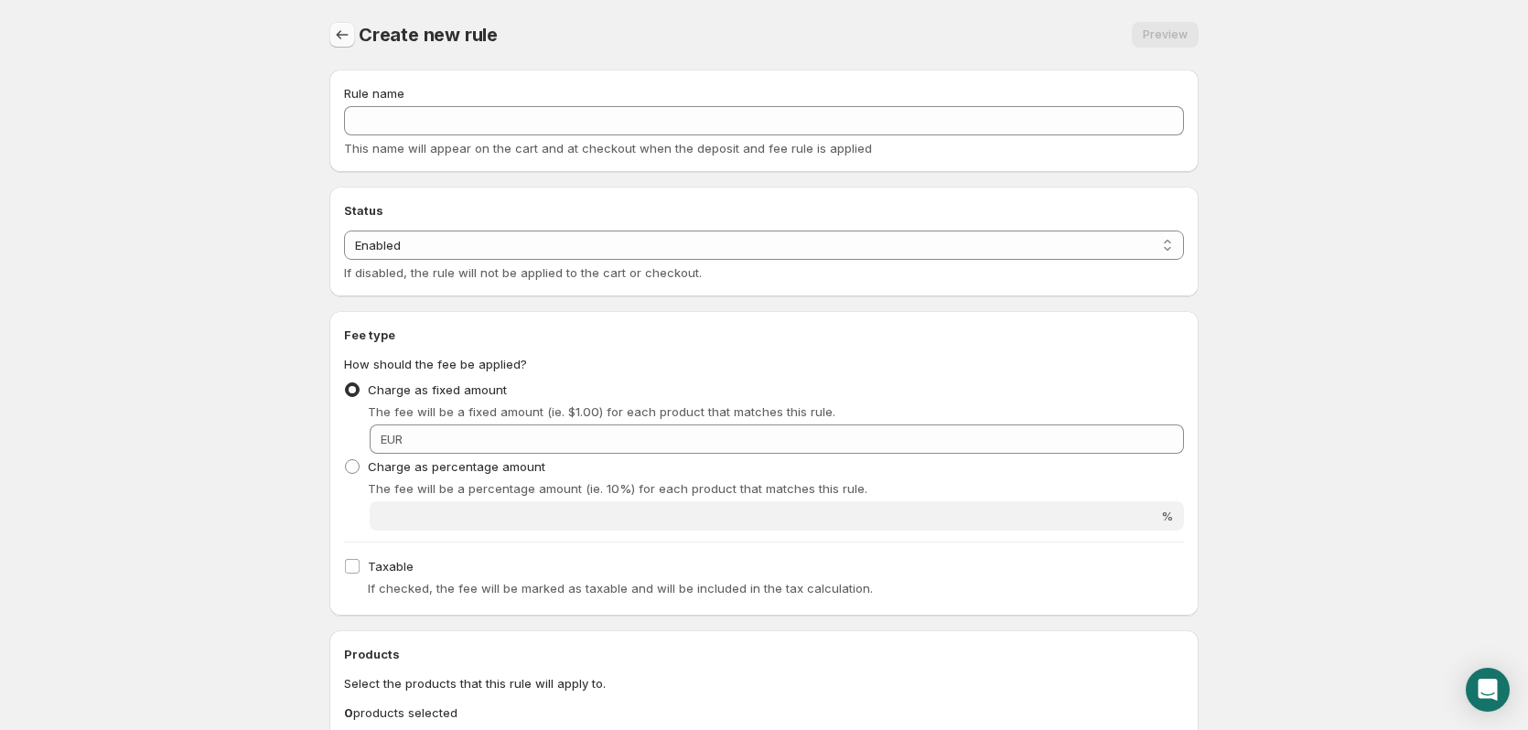
click at [350, 38] on icon "Settings" at bounding box center [342, 35] width 18 height 18
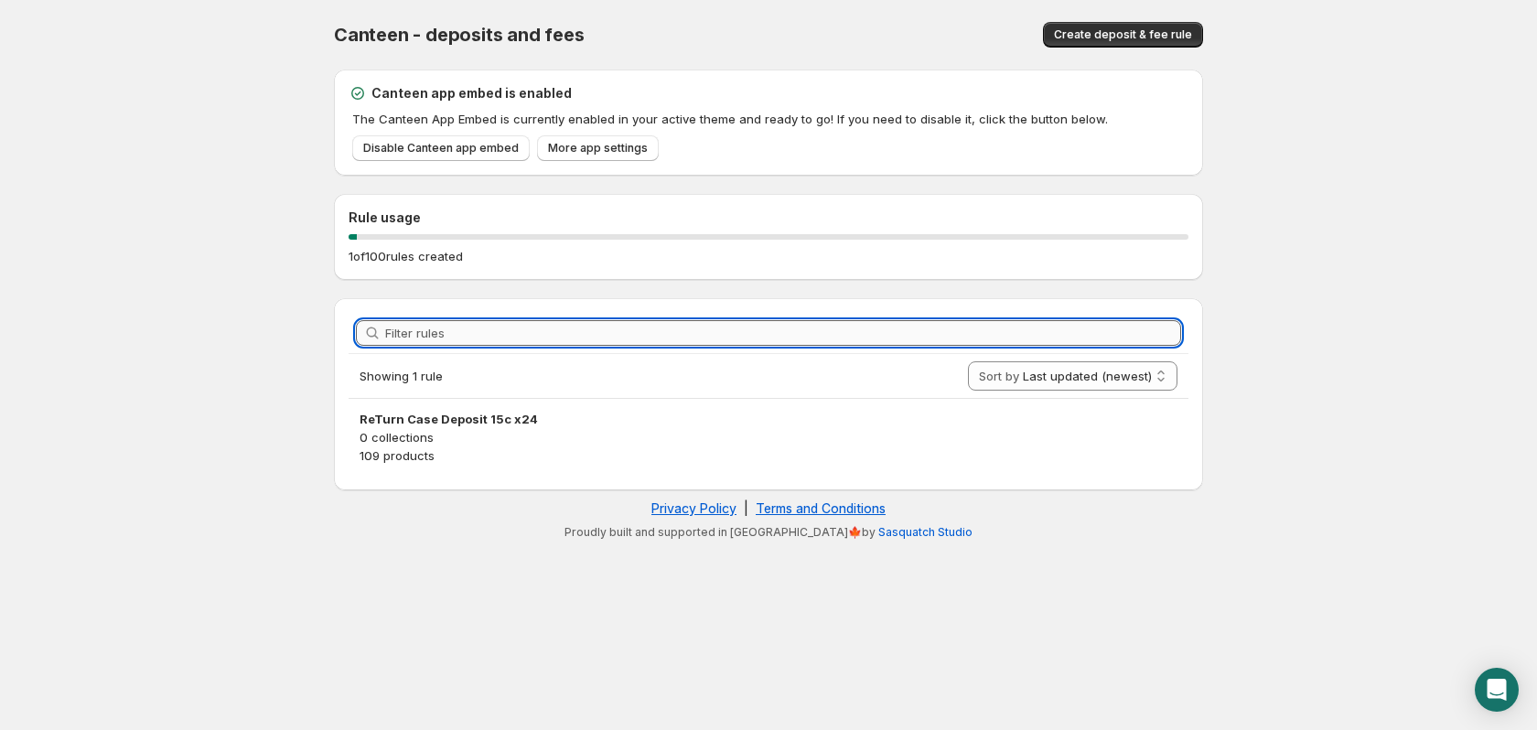
click at [390, 334] on input "Filter rules" at bounding box center [783, 333] width 796 height 26
type input "re"
click at [1084, 34] on span "Create deposit & fee rule" at bounding box center [1123, 34] width 138 height 15
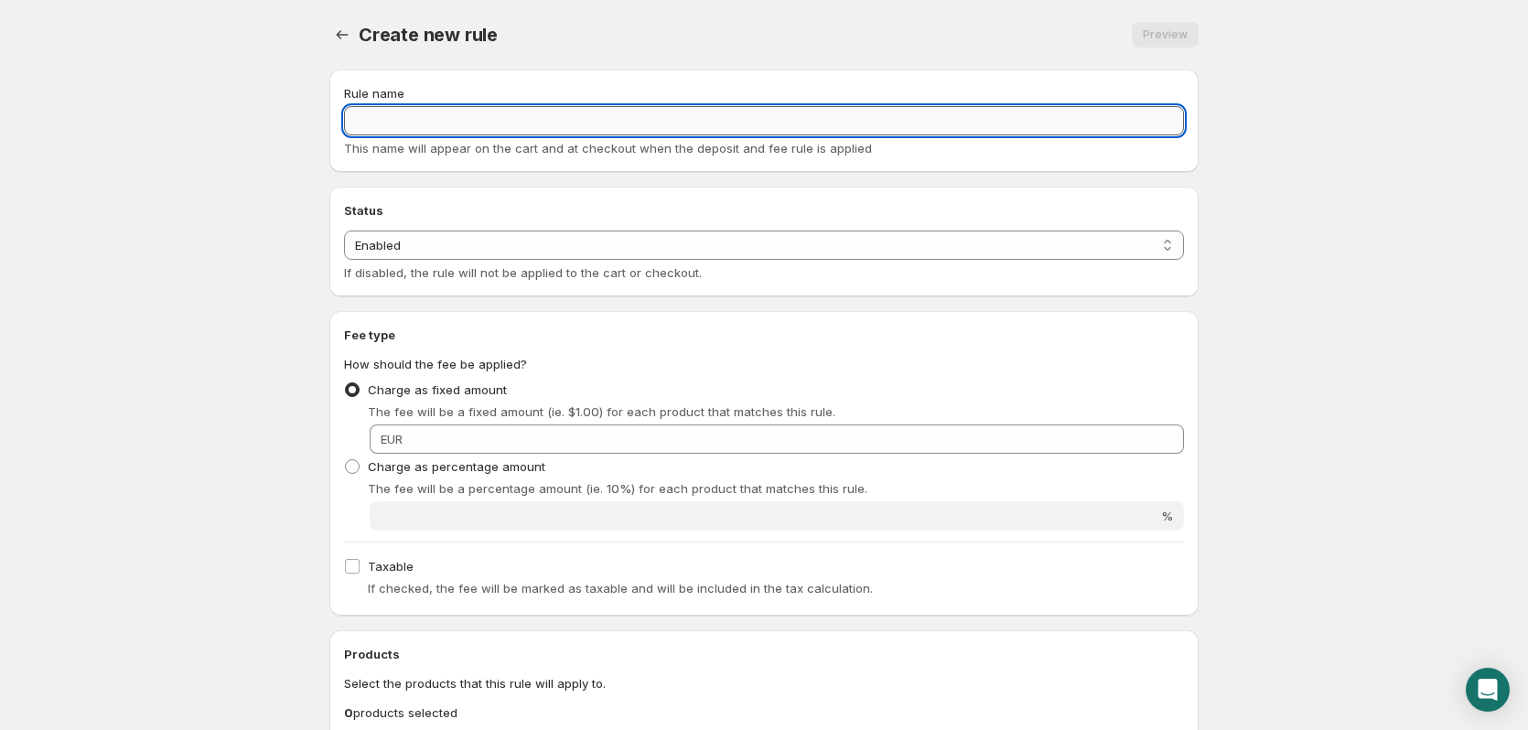
click at [357, 128] on input "Rule name" at bounding box center [764, 120] width 840 height 29
type input "ReTurn"
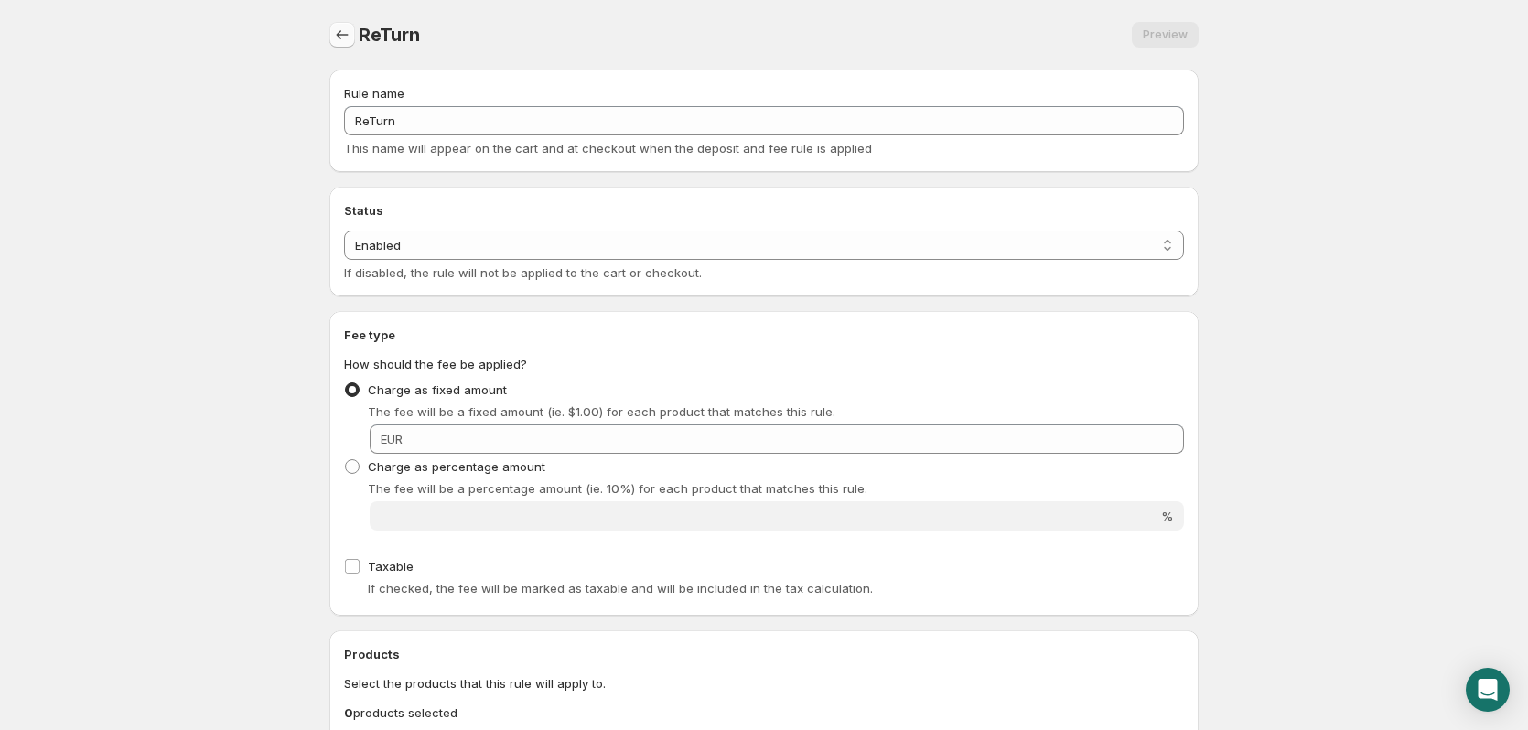
click at [341, 31] on icon "Settings" at bounding box center [342, 35] width 18 height 18
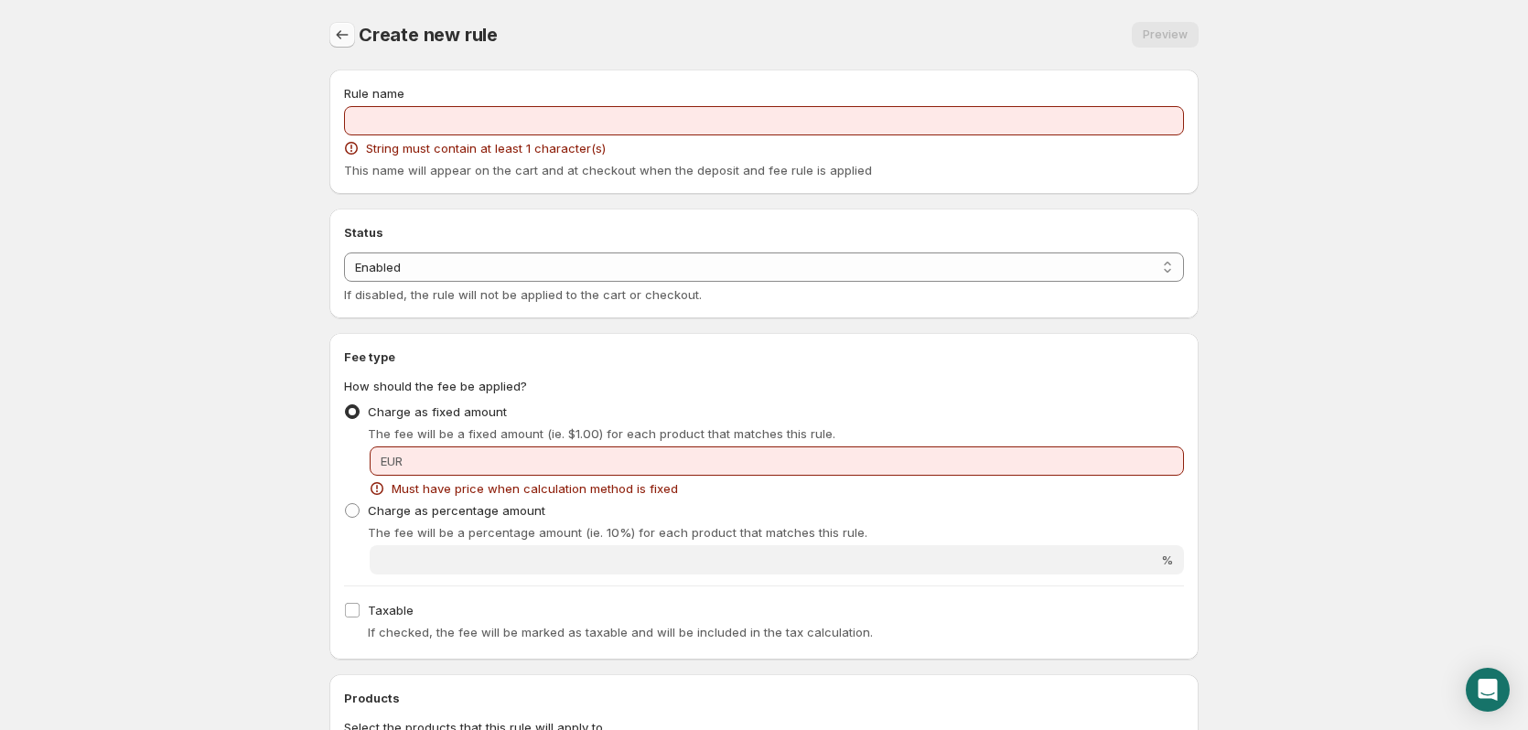
click at [338, 36] on icon "Settings" at bounding box center [342, 35] width 18 height 18
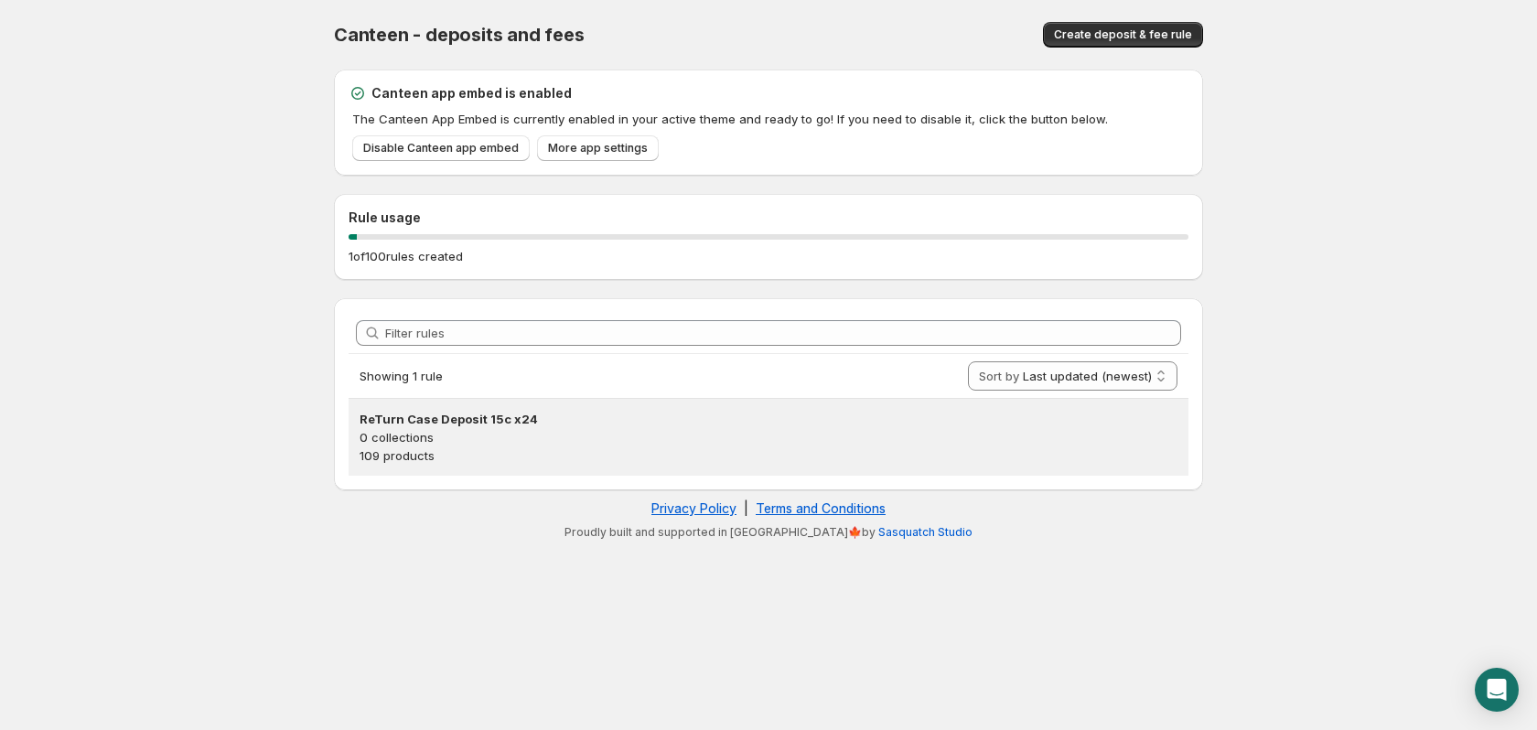
click at [450, 420] on h3 "ReTurn Case Deposit 15c x24" at bounding box center [769, 419] width 818 height 18
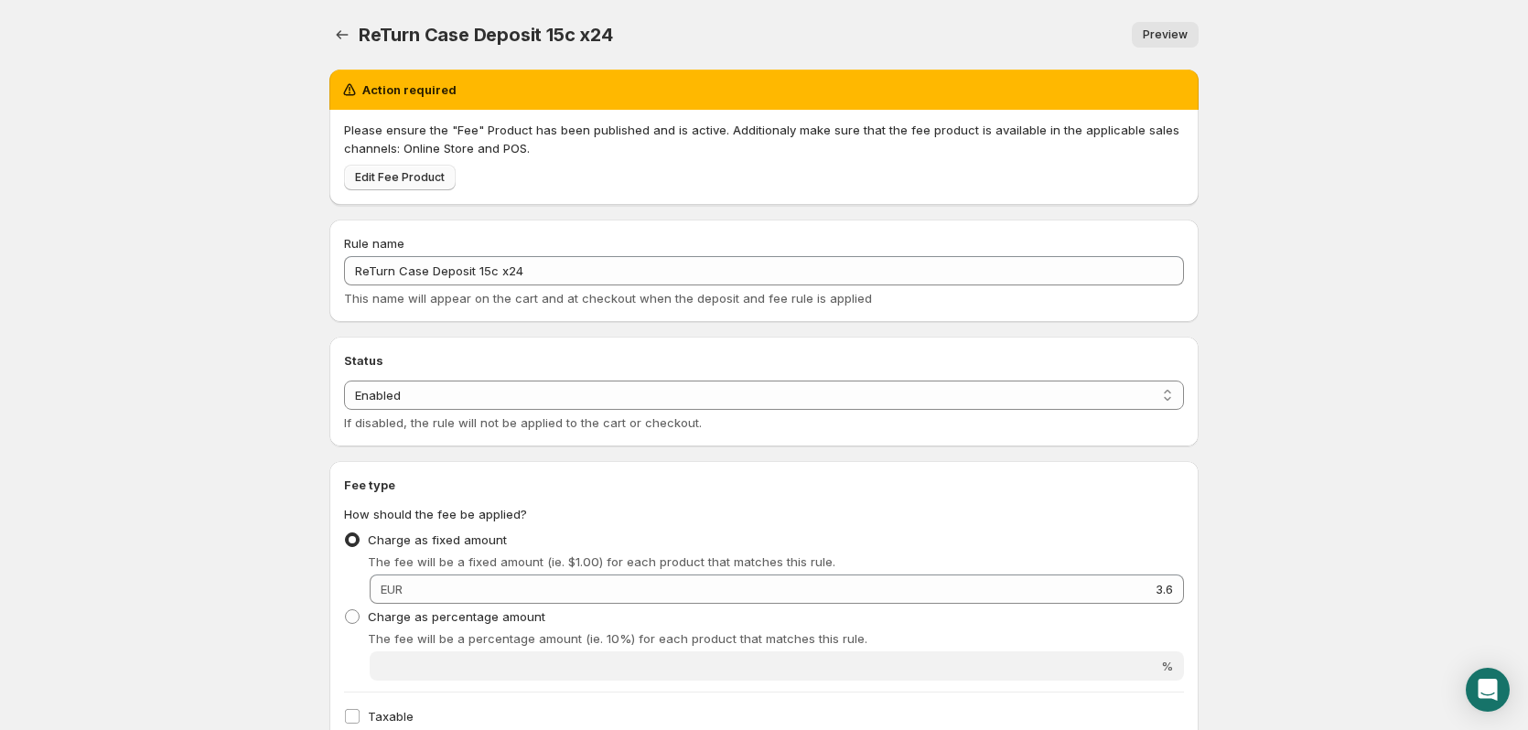
click at [387, 176] on span "Edit Fee Product" at bounding box center [400, 177] width 90 height 15
click at [1156, 34] on span "Preview" at bounding box center [1165, 34] width 45 height 15
click at [352, 614] on span at bounding box center [352, 616] width 15 height 15
click at [346, 610] on input "Charge as percentage amount" at bounding box center [345, 609] width 1 height 1
radio input "true"
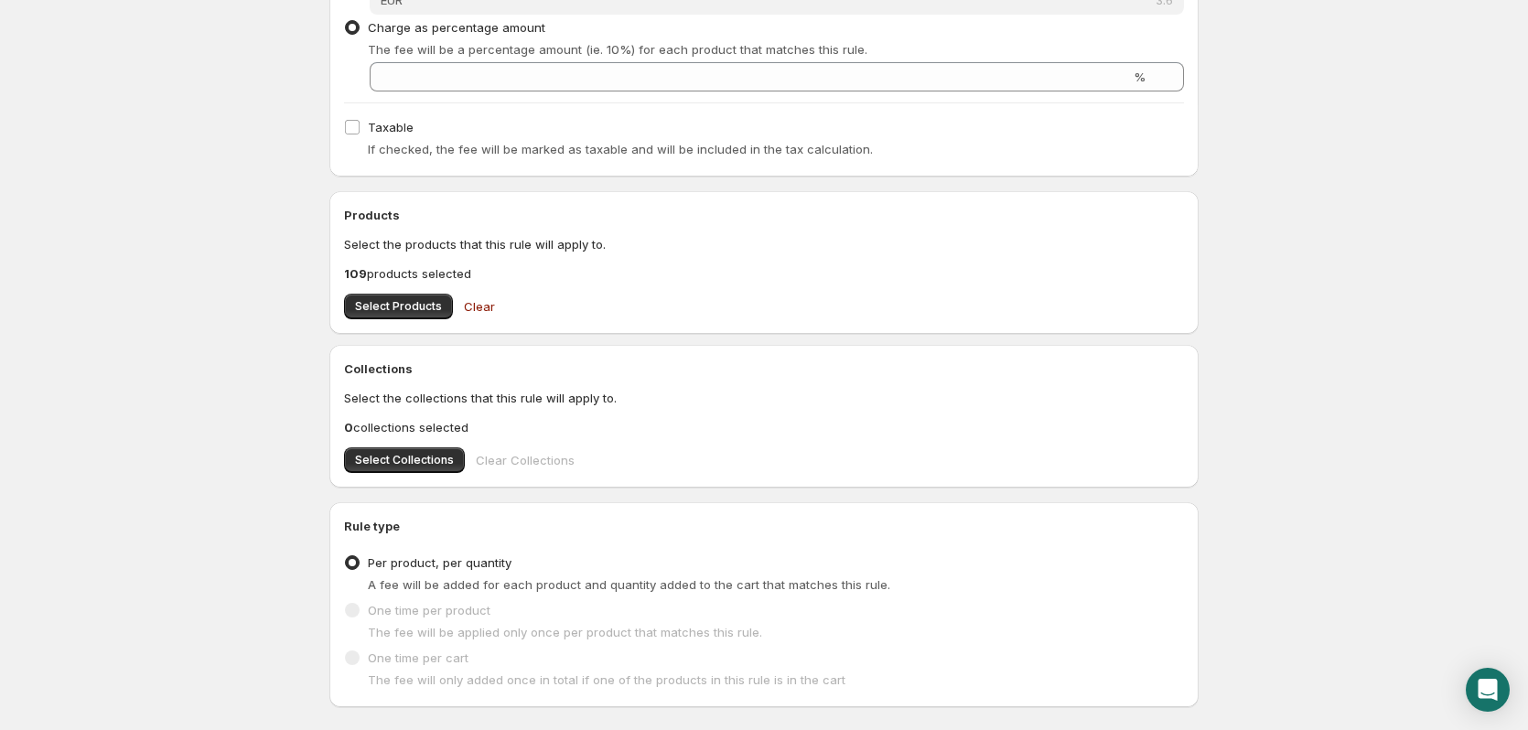
scroll to position [695, 0]
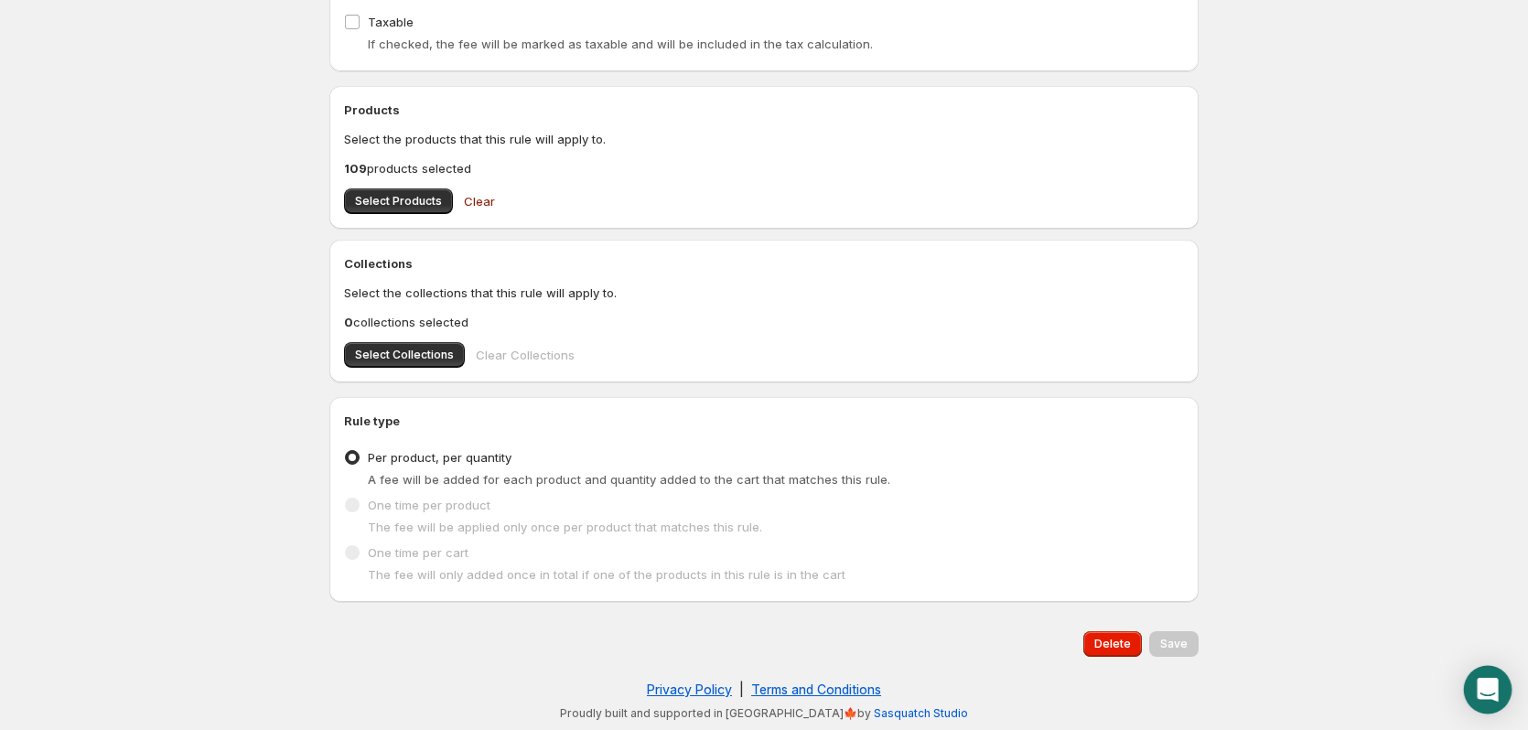
click at [1487, 689] on icon "Open Intercom Messenger" at bounding box center [1487, 690] width 21 height 24
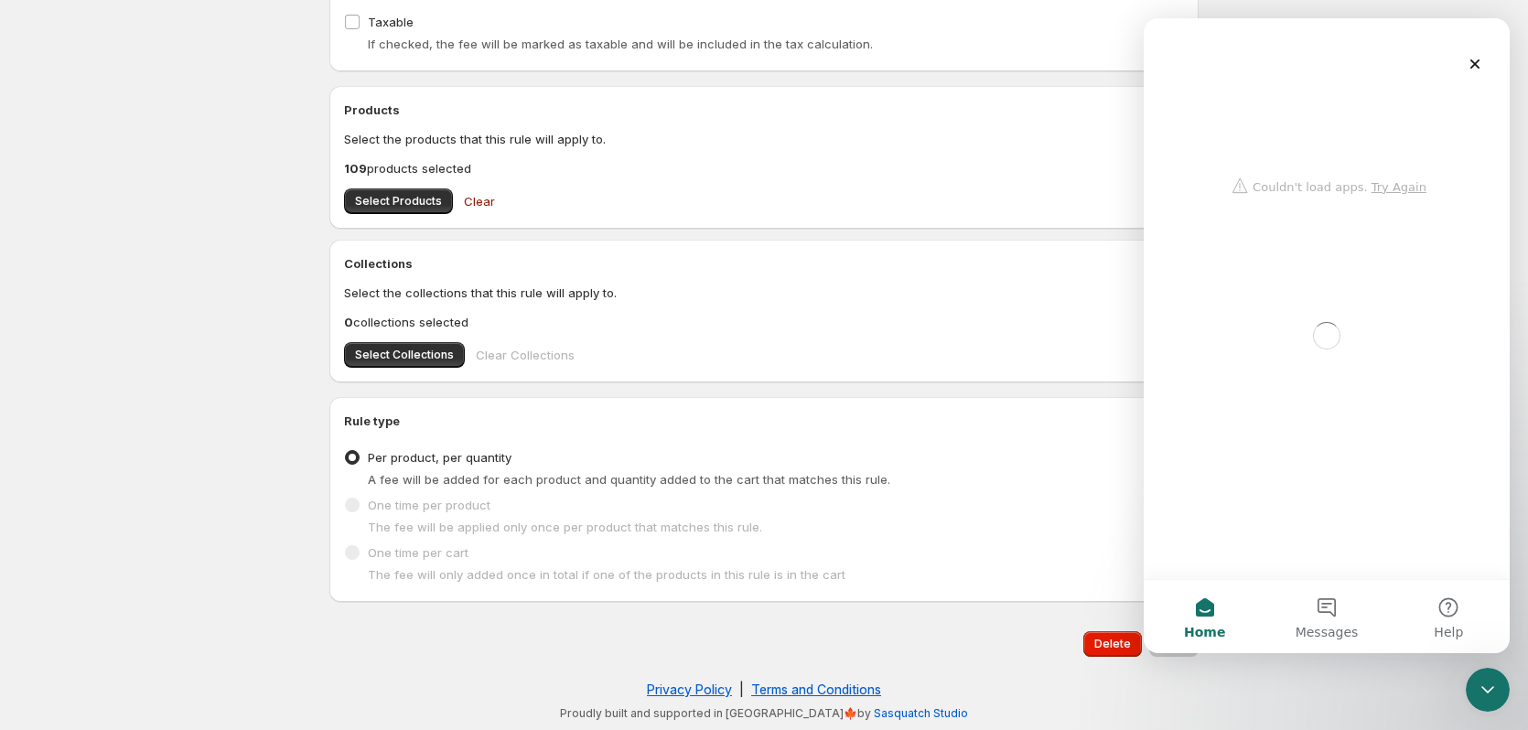
scroll to position [0, 0]
click at [1473, 63] on icon "Close" at bounding box center [1476, 64] width 10 height 10
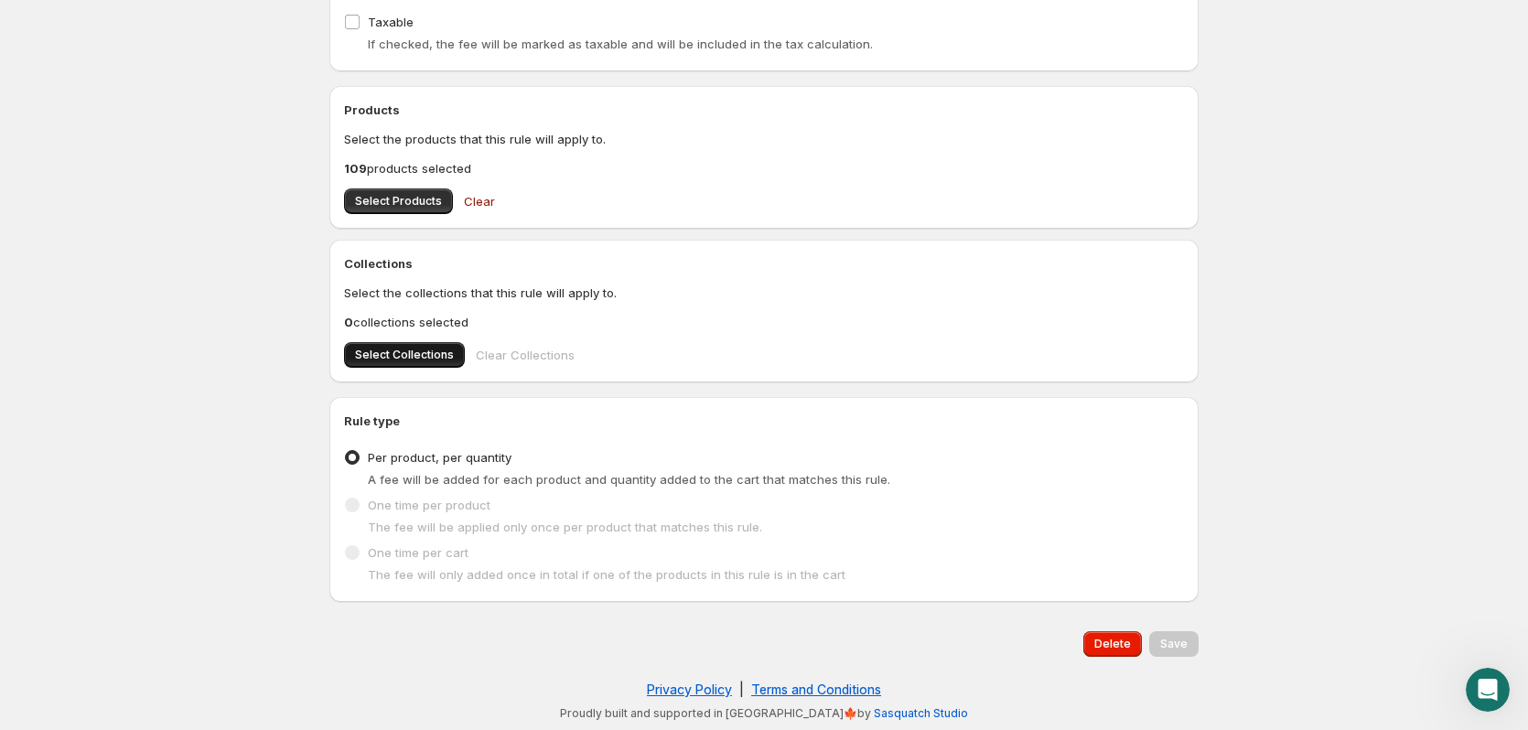
click at [393, 359] on span "Select Collections" at bounding box center [404, 355] width 99 height 15
